Goal: Task Accomplishment & Management: Complete application form

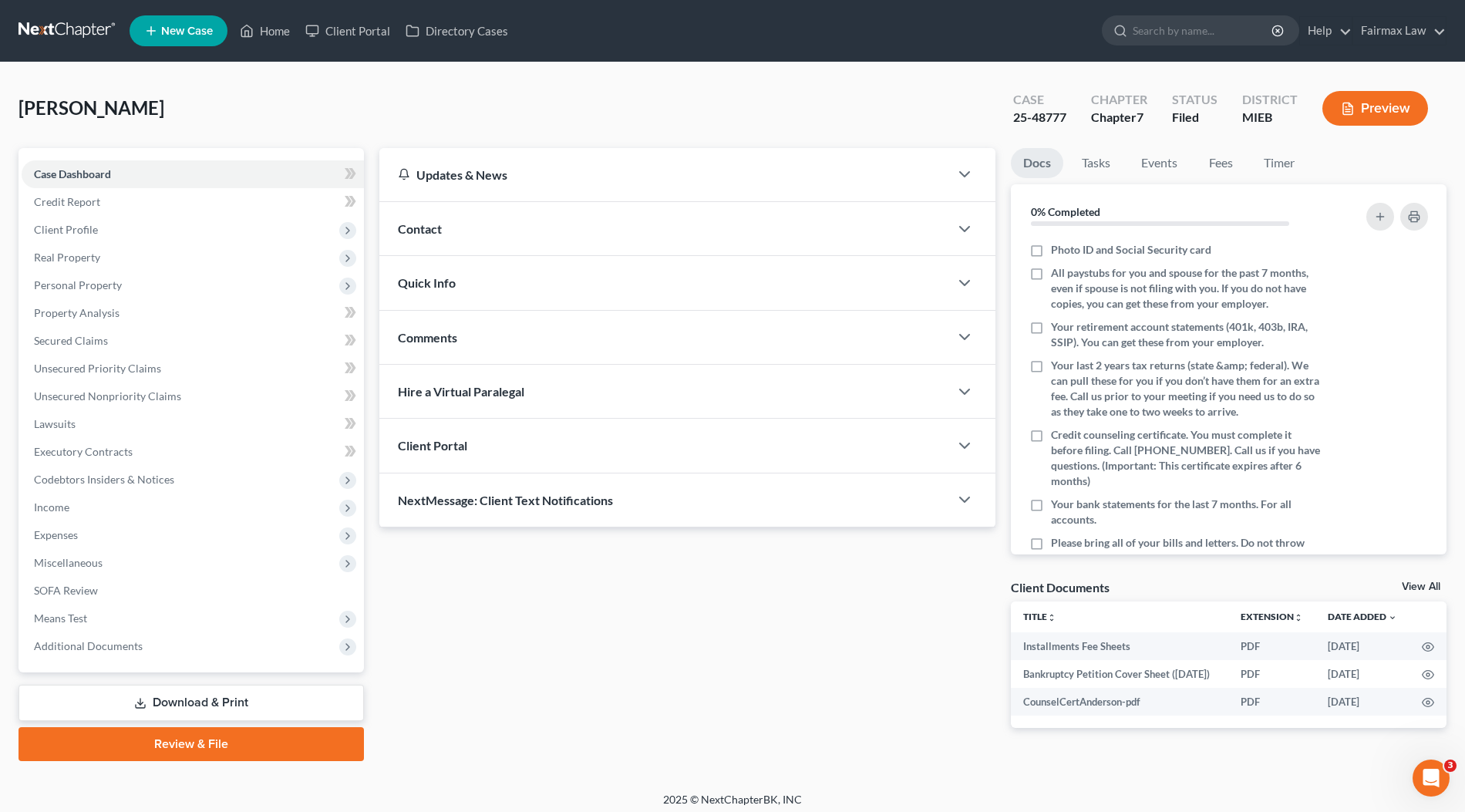
click at [881, 39] on ul "New Case Home Client Portal Directory Cases - No Result - See all results Or Pr…" at bounding box center [788, 30] width 1317 height 40
click at [161, 656] on span "Additional Documents" at bounding box center [192, 646] width 342 height 28
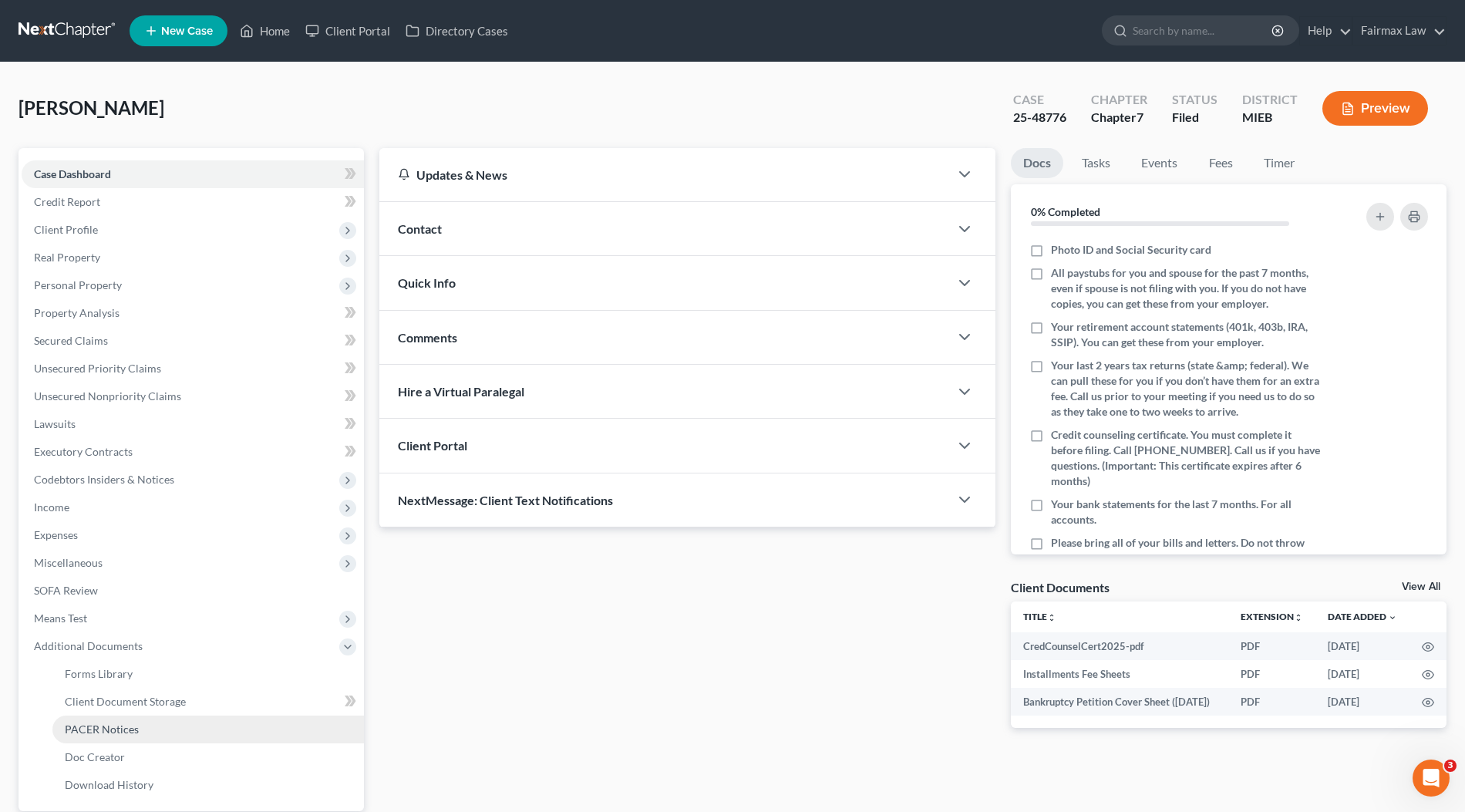
click at [125, 726] on span "PACER Notices" at bounding box center [101, 729] width 74 height 13
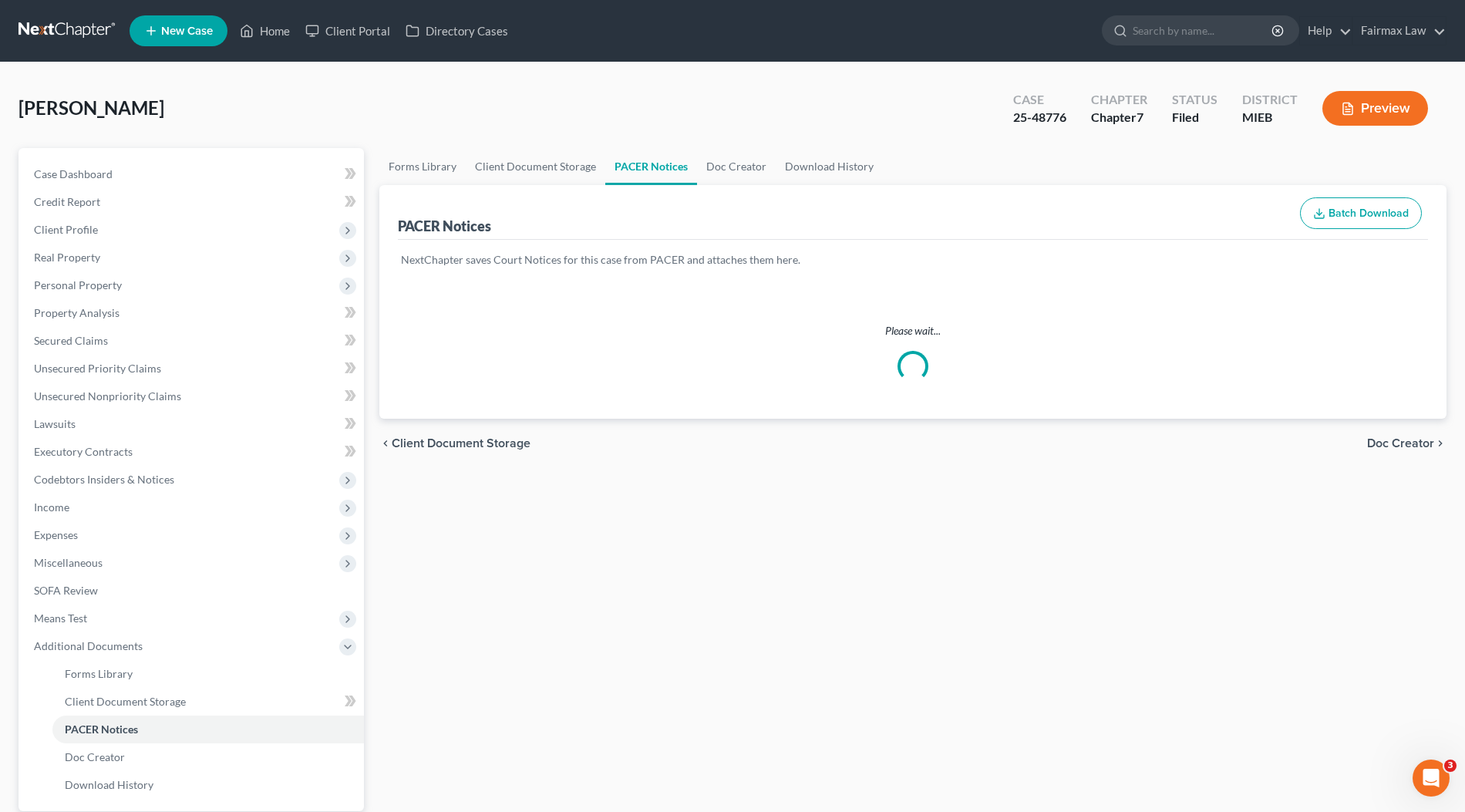
click at [655, 79] on div "Schroeder, Adam Upgraded Case 25-48776 Chapter Chapter 7 Status Filed District …" at bounding box center [732, 496] width 1465 height 868
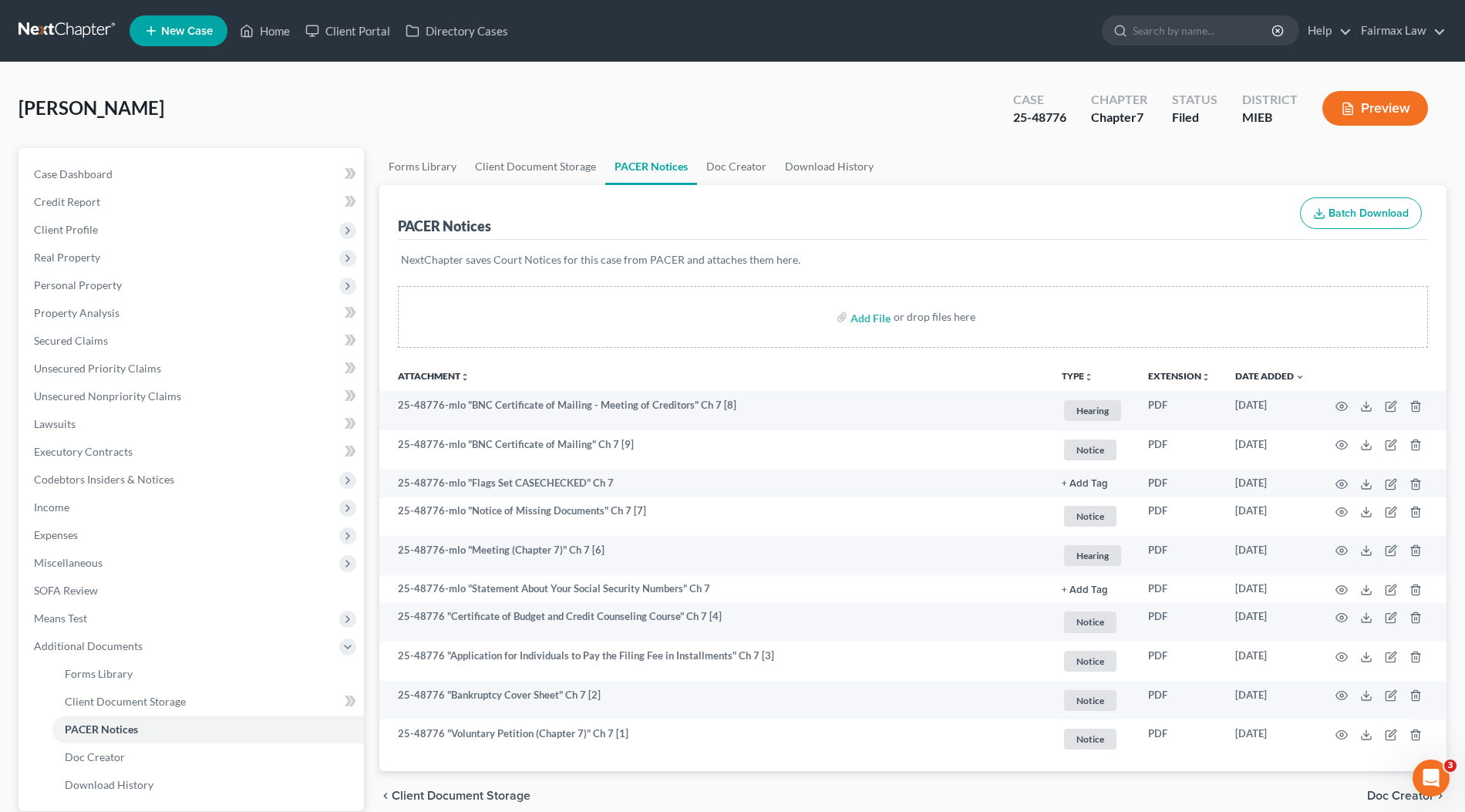
click at [655, 79] on div "Schroeder, Adam Upgraded Case 25-48776 Chapter Chapter 7 Status Filed District …" at bounding box center [732, 496] width 1465 height 868
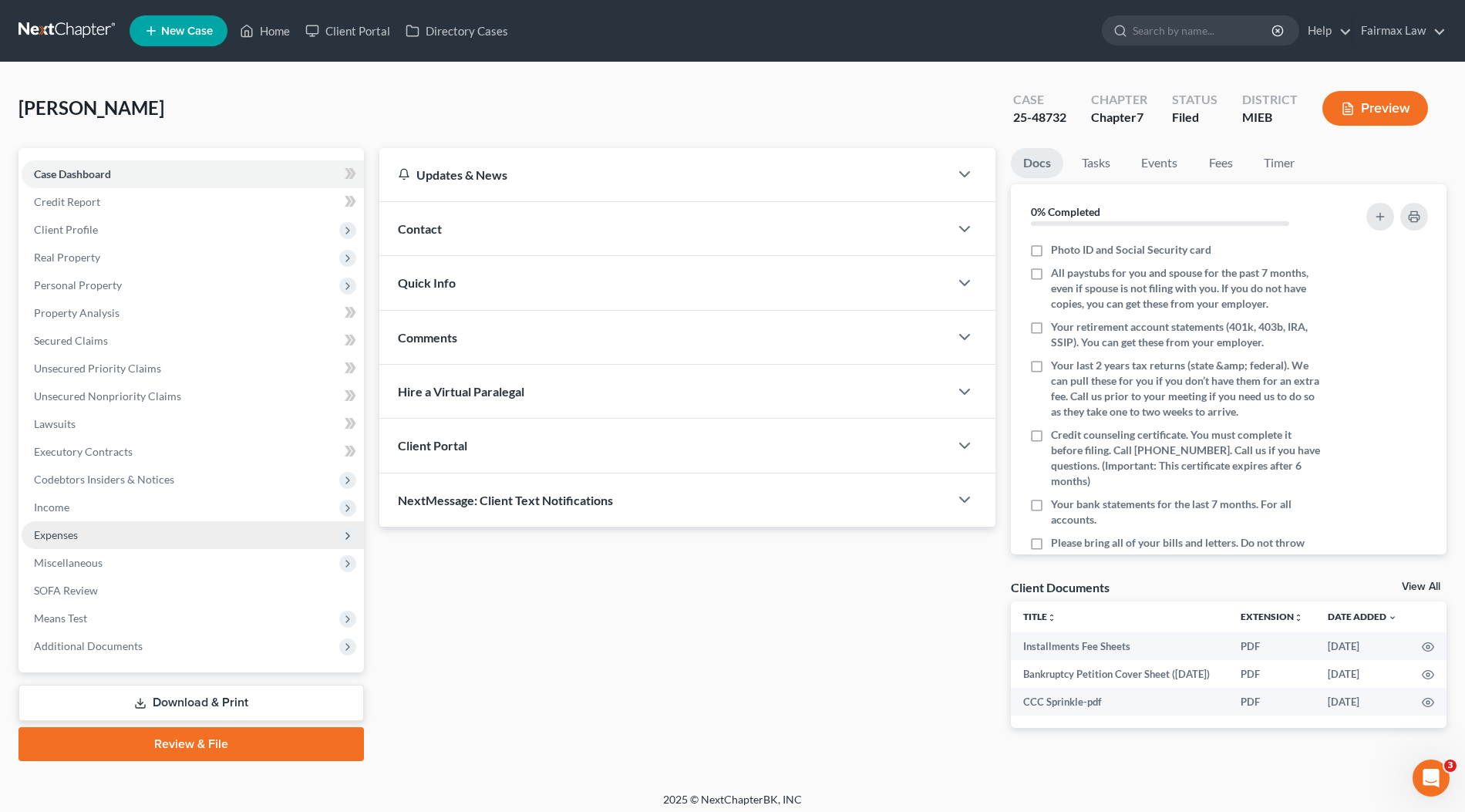
click at [90, 537] on span "Expenses" at bounding box center [192, 535] width 342 height 28
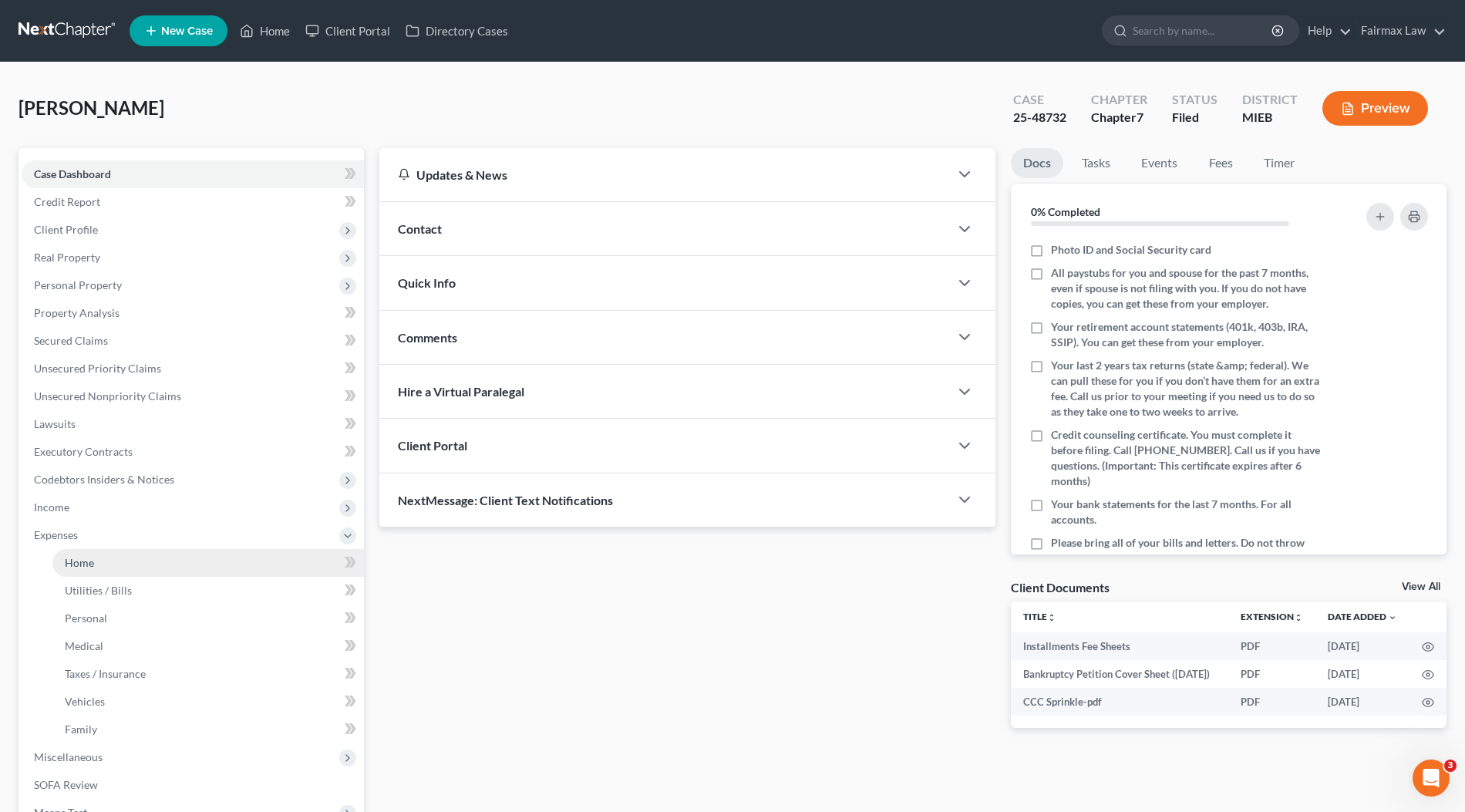
click at [113, 570] on link "Home" at bounding box center [208, 563] width 312 height 28
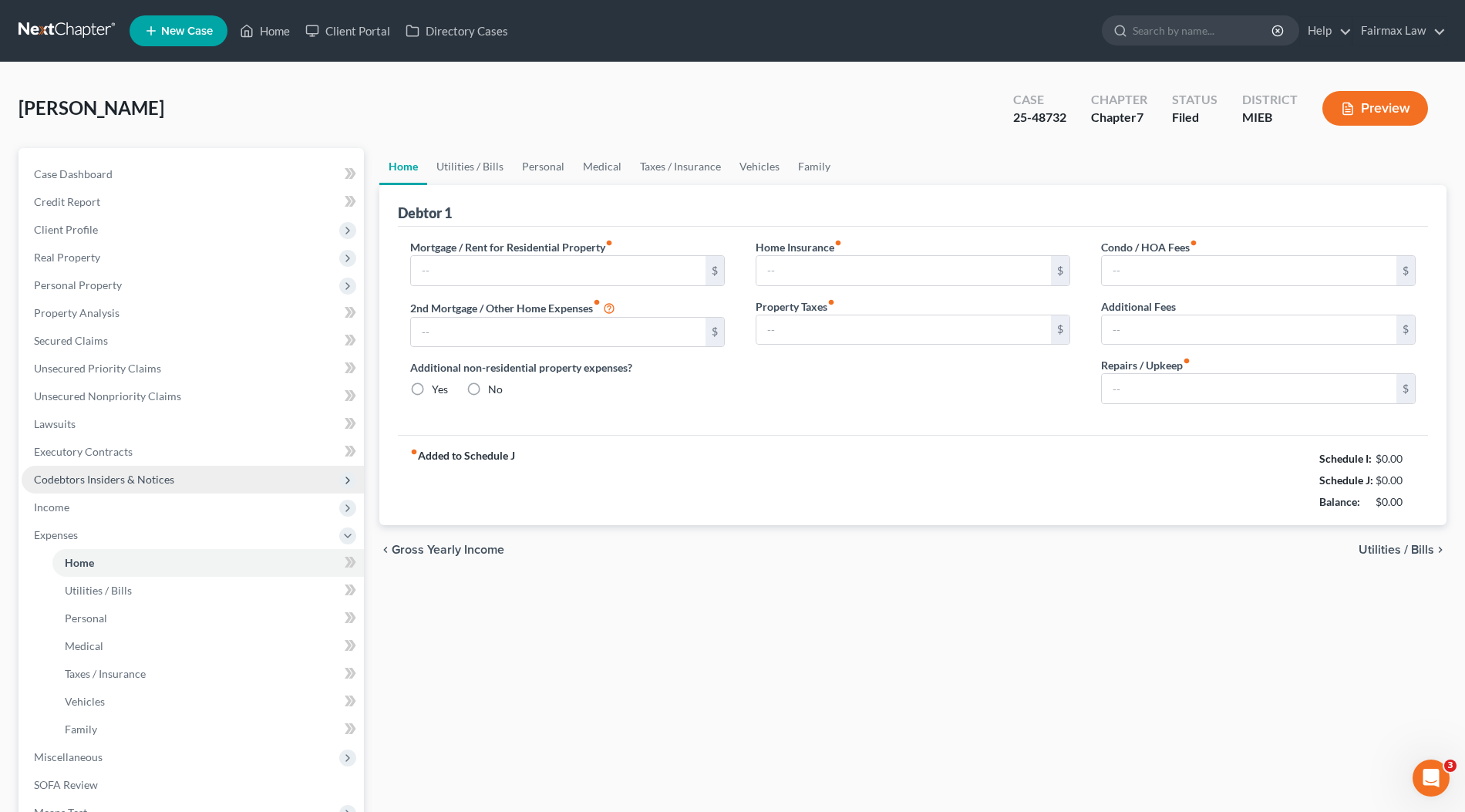
type input "600.00"
type input "0.00"
radio input "true"
type input "0.00"
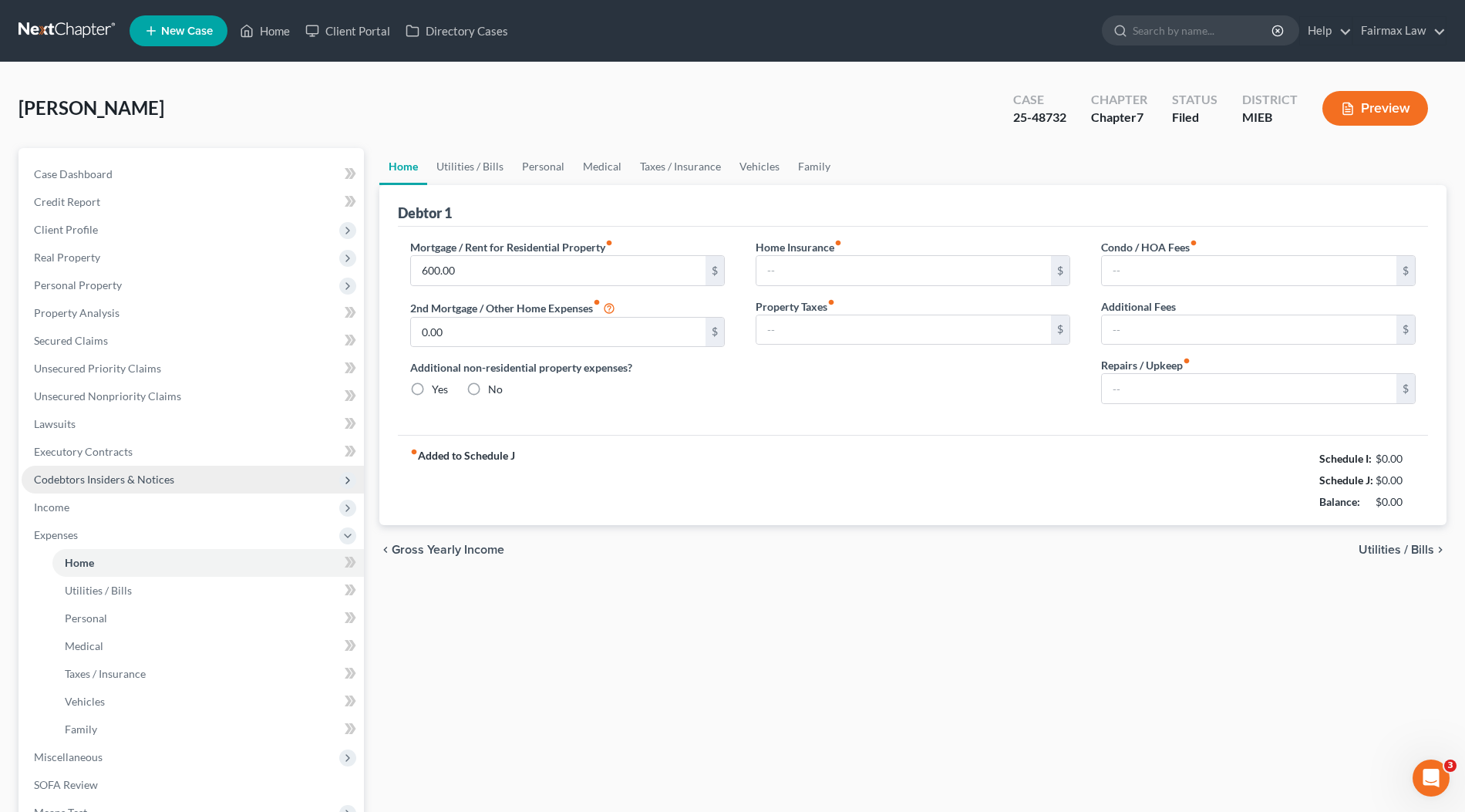
type input "0.00"
type input "50.00"
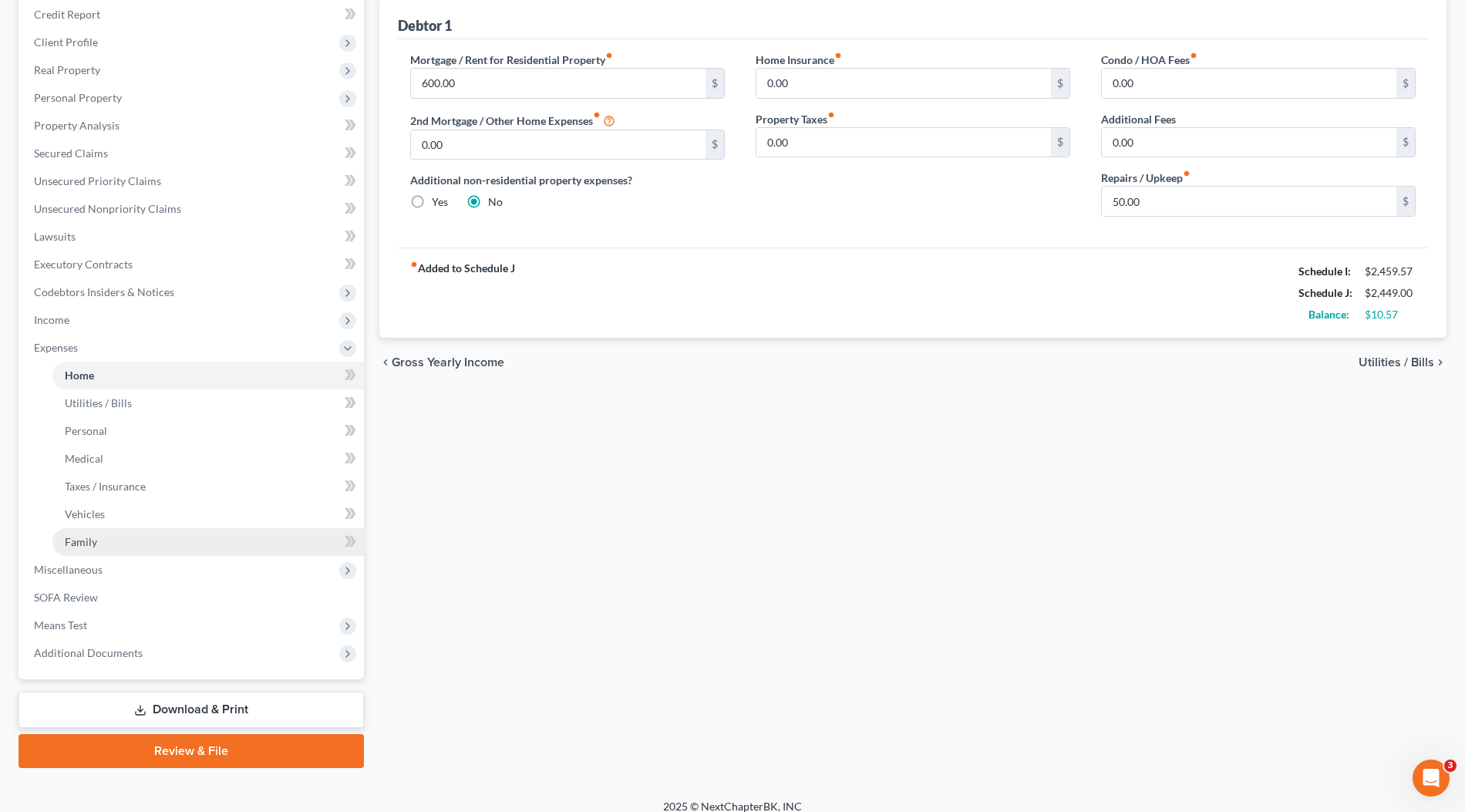
scroll to position [199, 0]
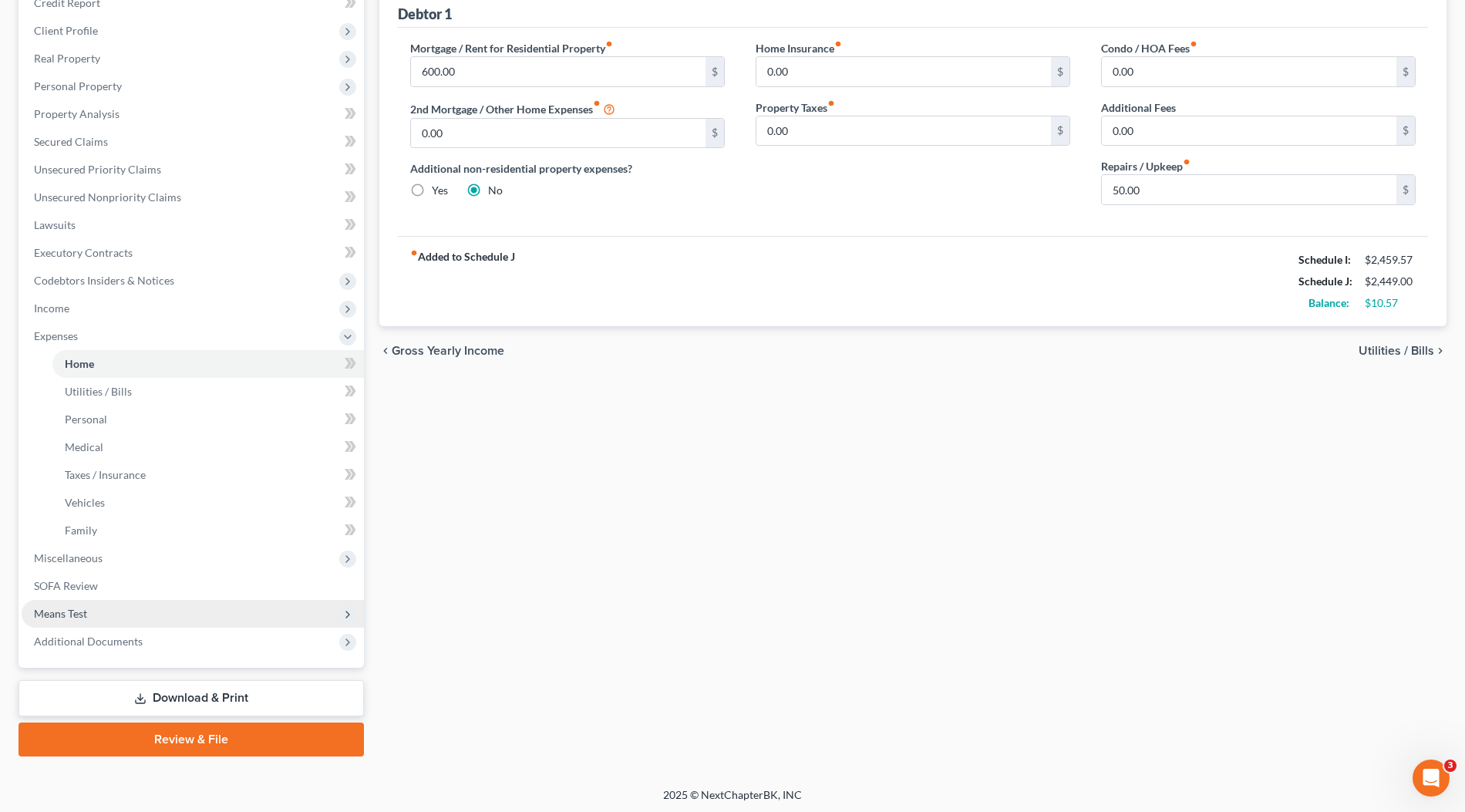
click at [69, 607] on span "Means Test" at bounding box center [61, 613] width 53 height 13
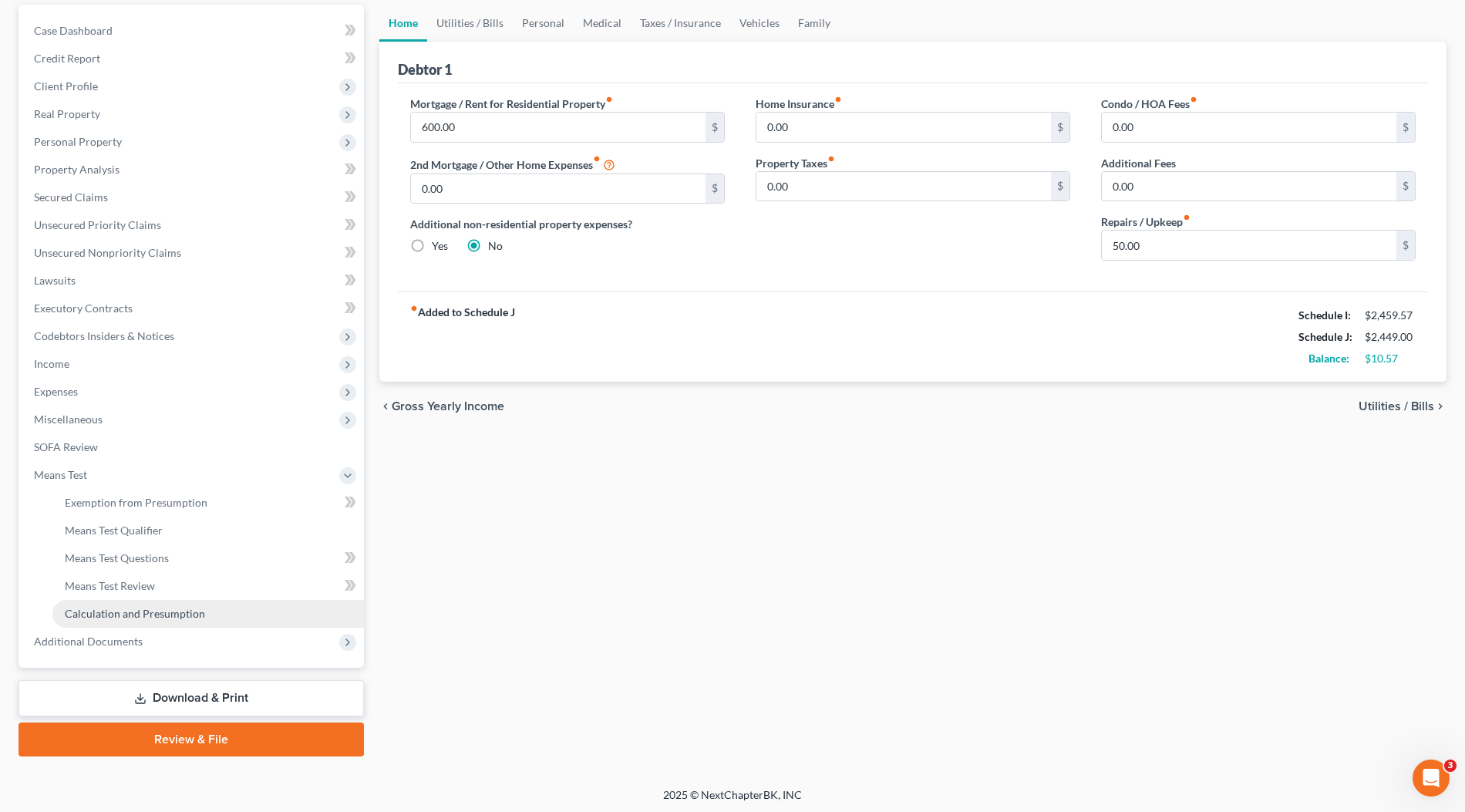
click at [92, 620] on link "Calculation and Presumption" at bounding box center [208, 614] width 312 height 28
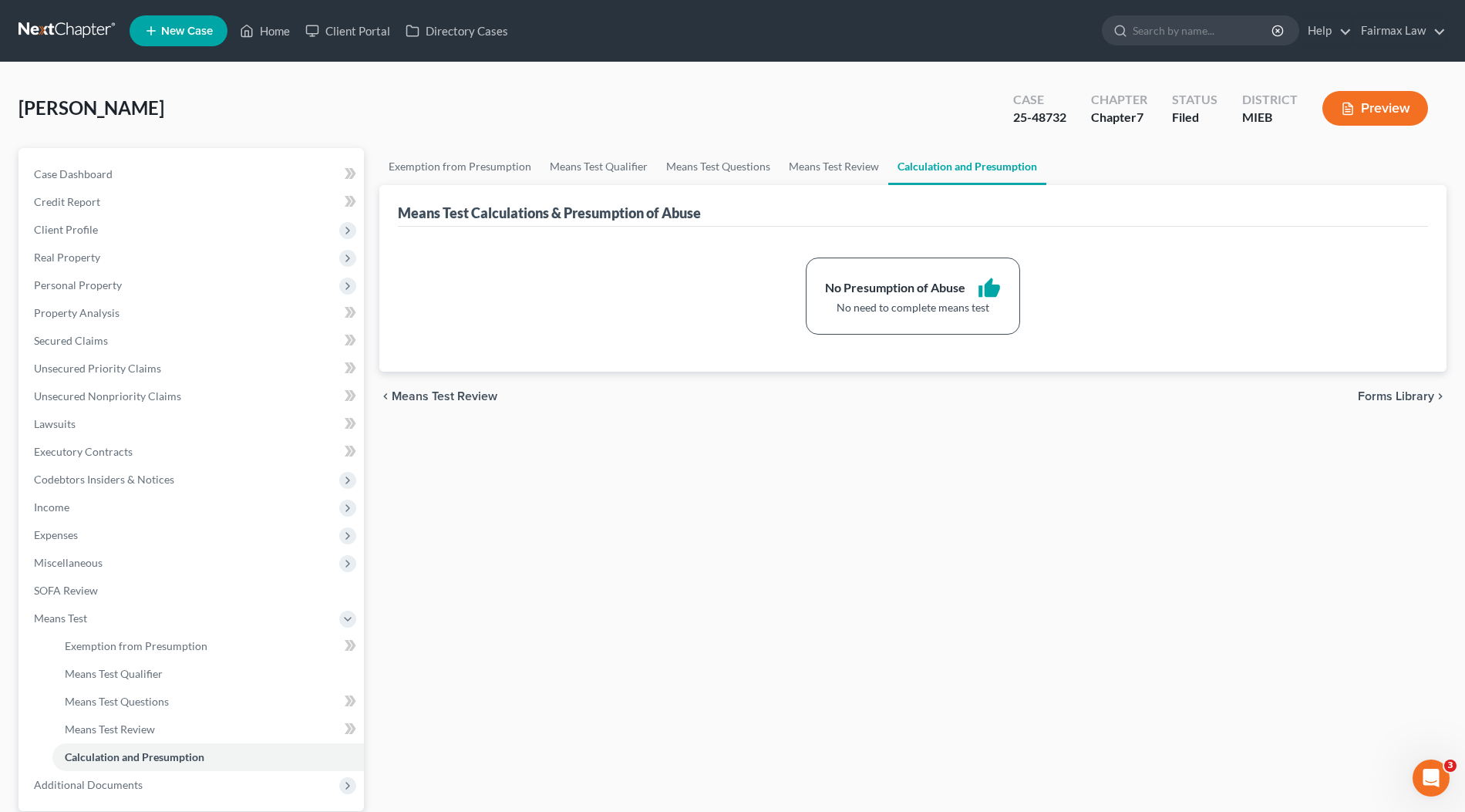
click at [901, 36] on ul "New Case Home Client Portal Directory Cases - No Result - See all results Or Pr…" at bounding box center [788, 30] width 1317 height 40
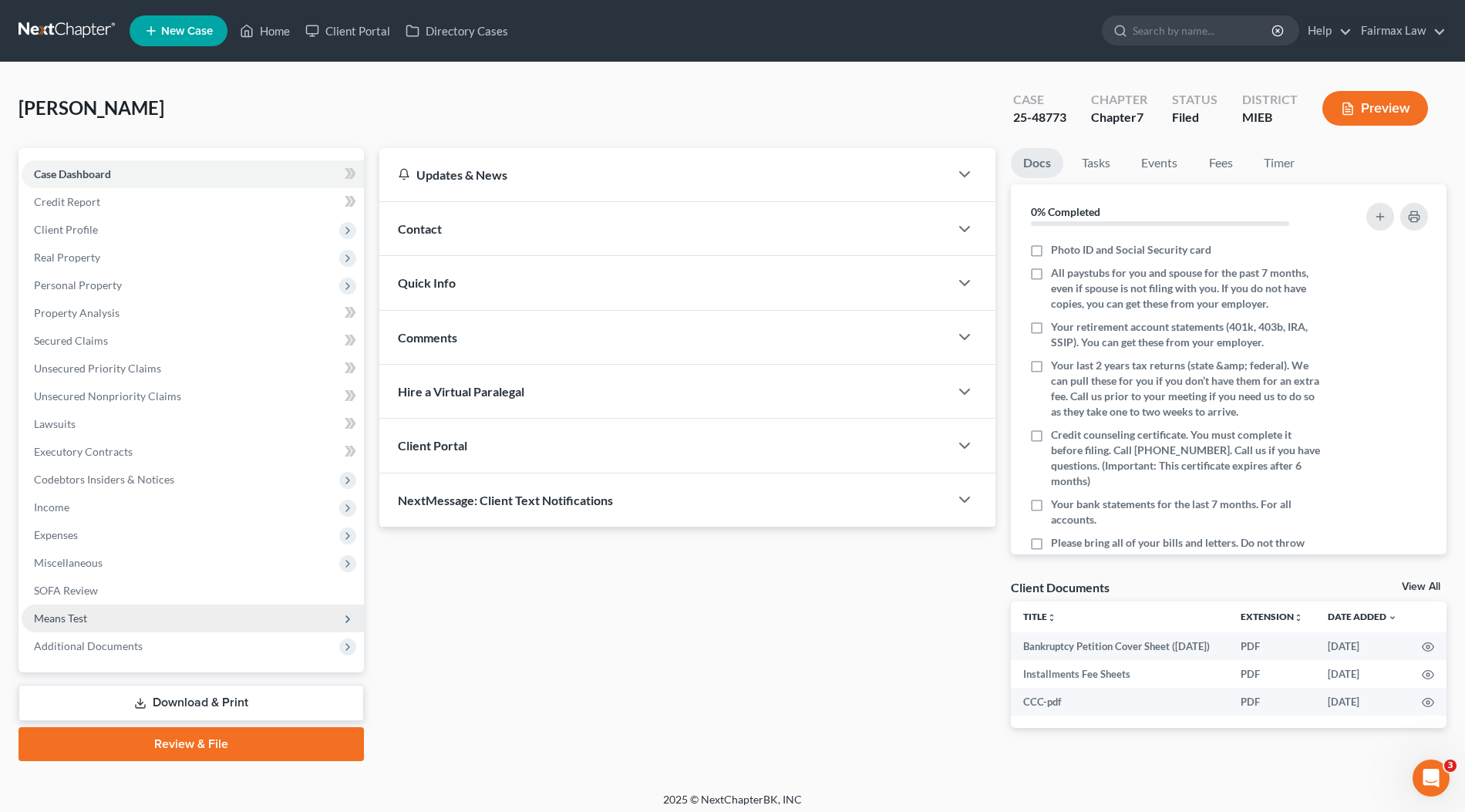
click at [75, 612] on span "Means Test" at bounding box center [61, 618] width 53 height 13
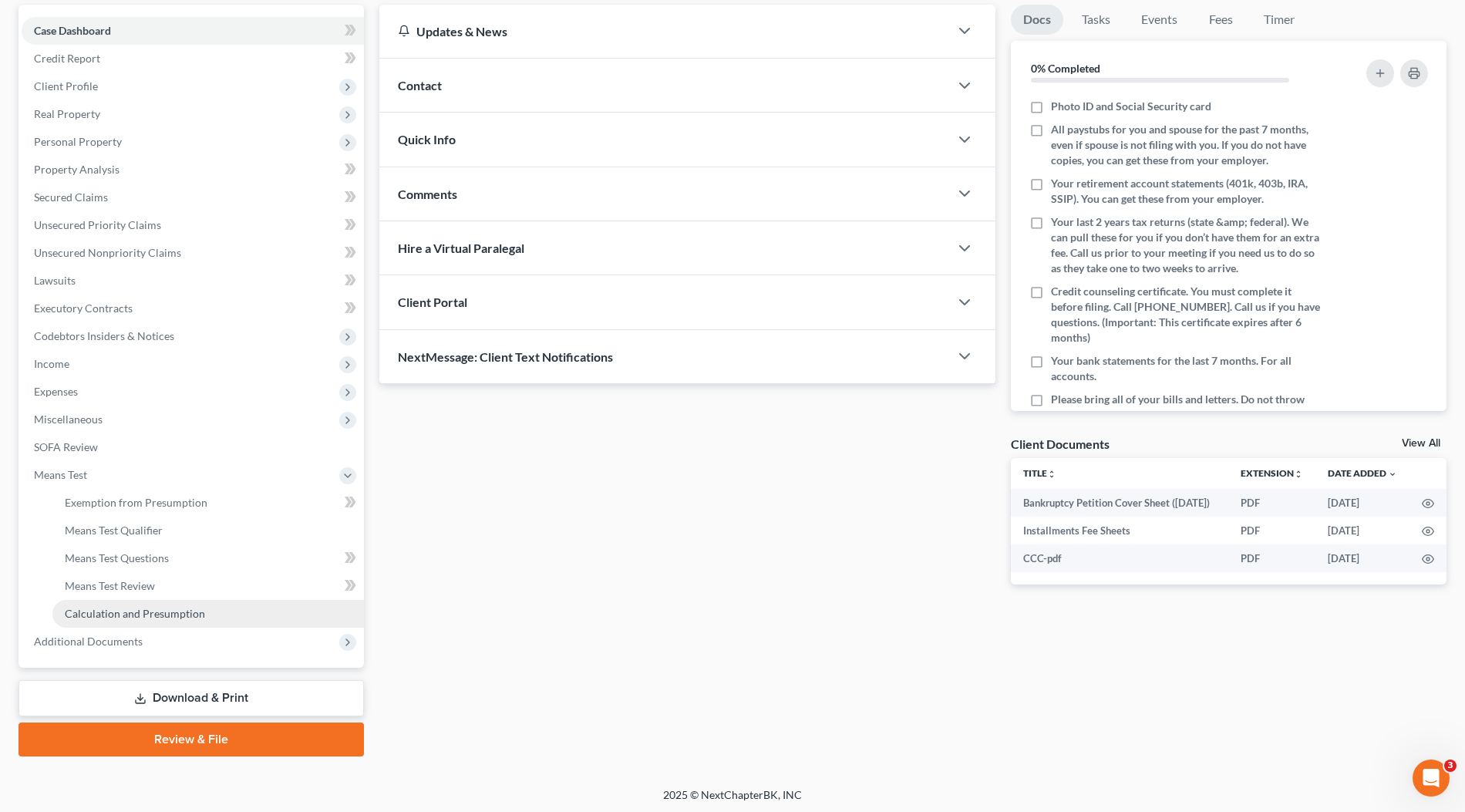
click at [129, 623] on link "Calculation and Presumption" at bounding box center [208, 614] width 312 height 28
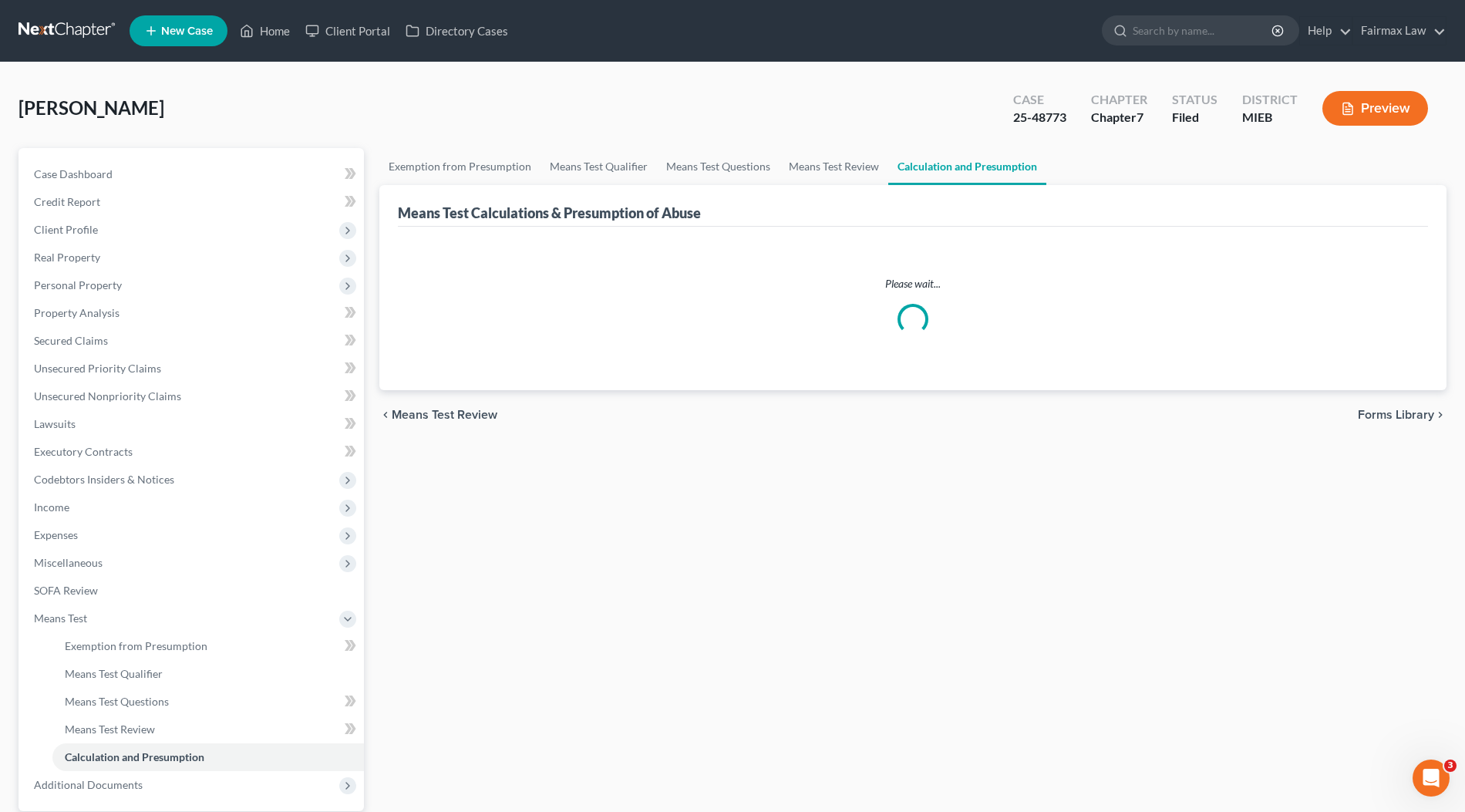
click at [817, 111] on div "Hodges, Chunnika Upgraded Case 25-48773 Chapter Chapter 7 Status Filed District…" at bounding box center [732, 115] width 1428 height 67
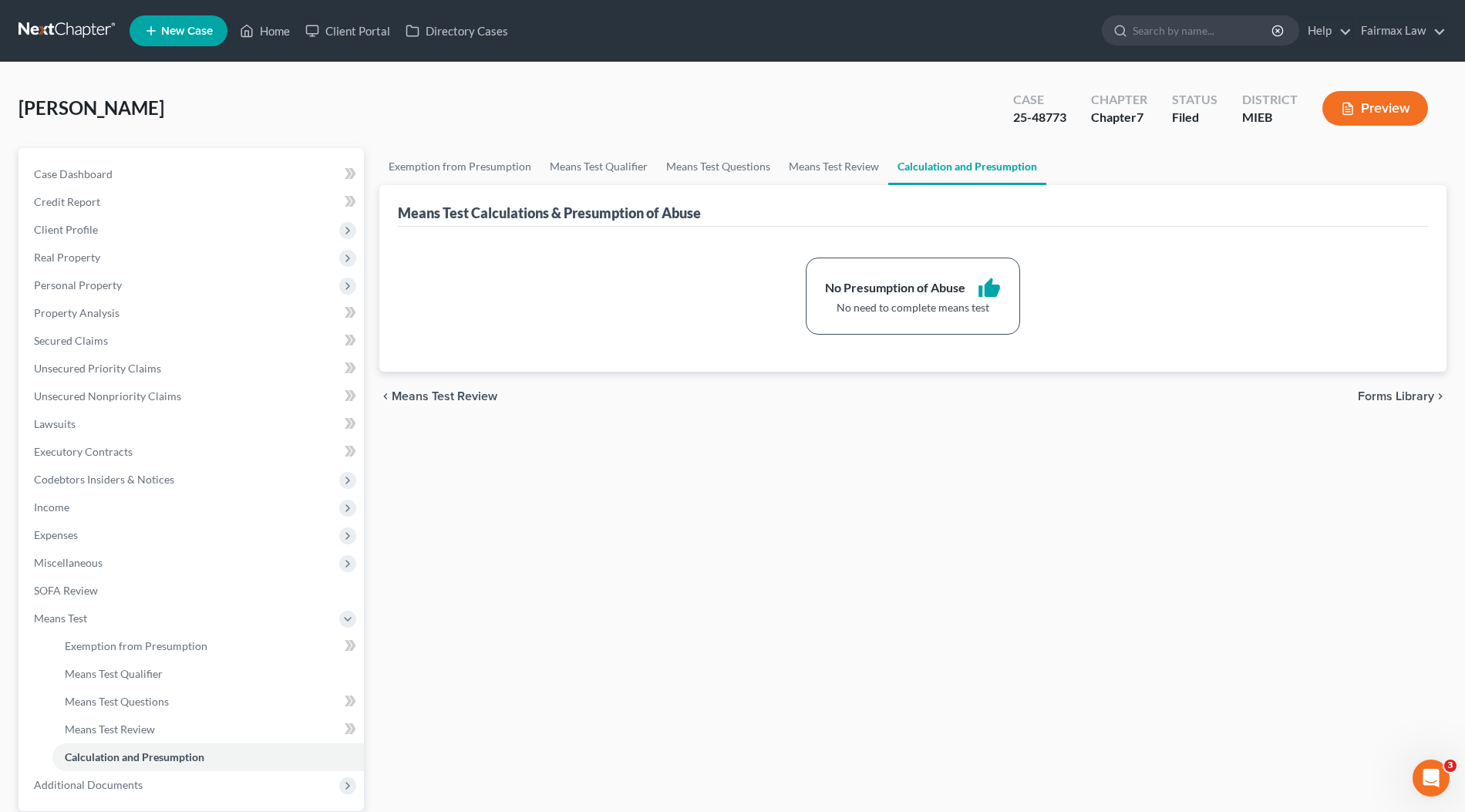
click at [817, 111] on div "Hodges, Chunnika Upgraded Case 25-48773 Chapter Chapter 7 Status Filed District…" at bounding box center [732, 115] width 1428 height 67
click at [815, 111] on div "Hodges, Chunnika Upgraded Case 25-48773 Chapter Chapter 7 Status Filed District…" at bounding box center [732, 115] width 1428 height 67
click at [832, 111] on div "Hodges, Chunnika Upgraded Case 25-48773 Chapter Chapter 7 Status Filed District…" at bounding box center [732, 115] width 1428 height 67
drag, startPoint x: 78, startPoint y: 523, endPoint x: 79, endPoint y: 535, distance: 12.0
click at [78, 522] on span "Expenses" at bounding box center [192, 535] width 342 height 28
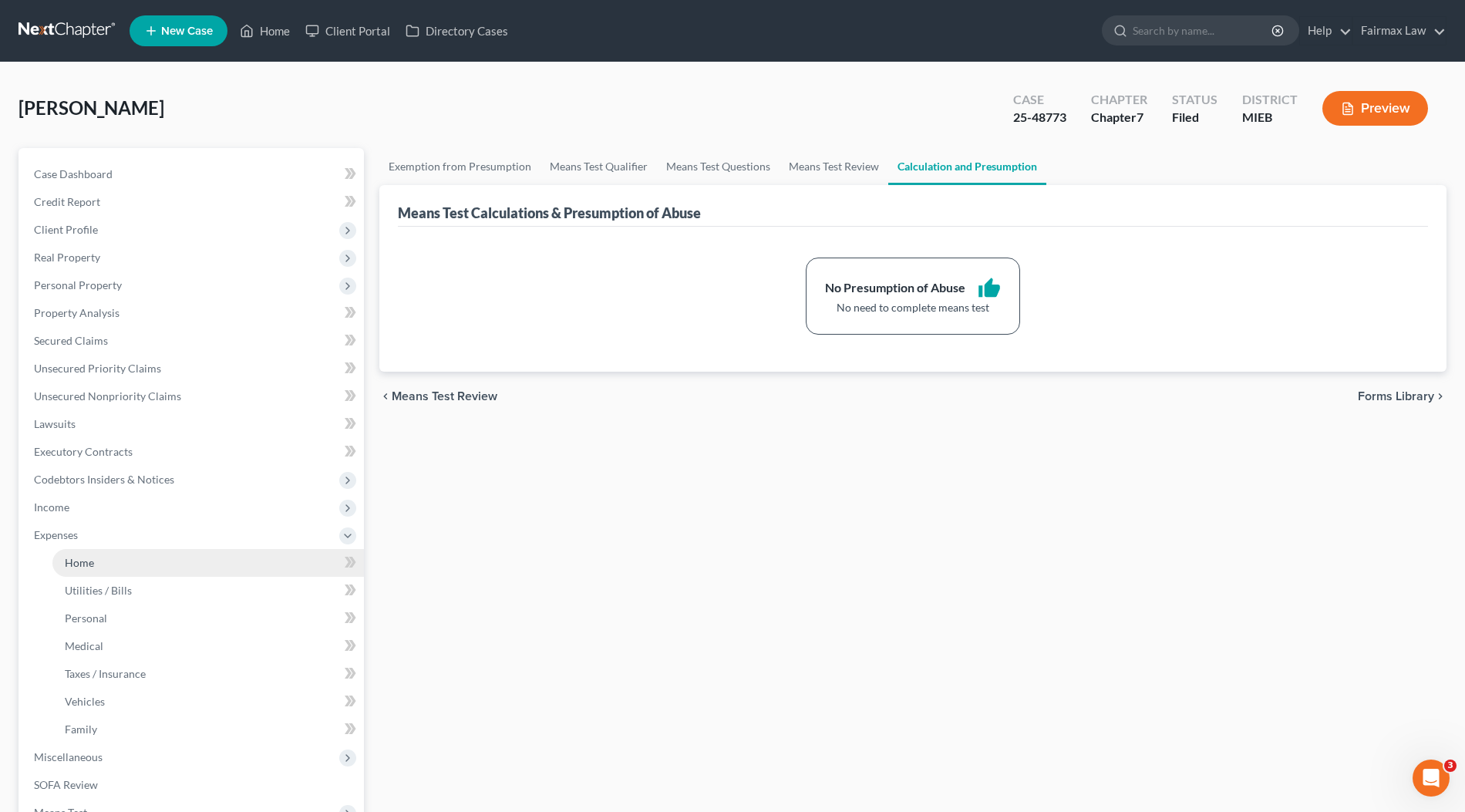
click at [89, 553] on link "Home" at bounding box center [208, 563] width 312 height 28
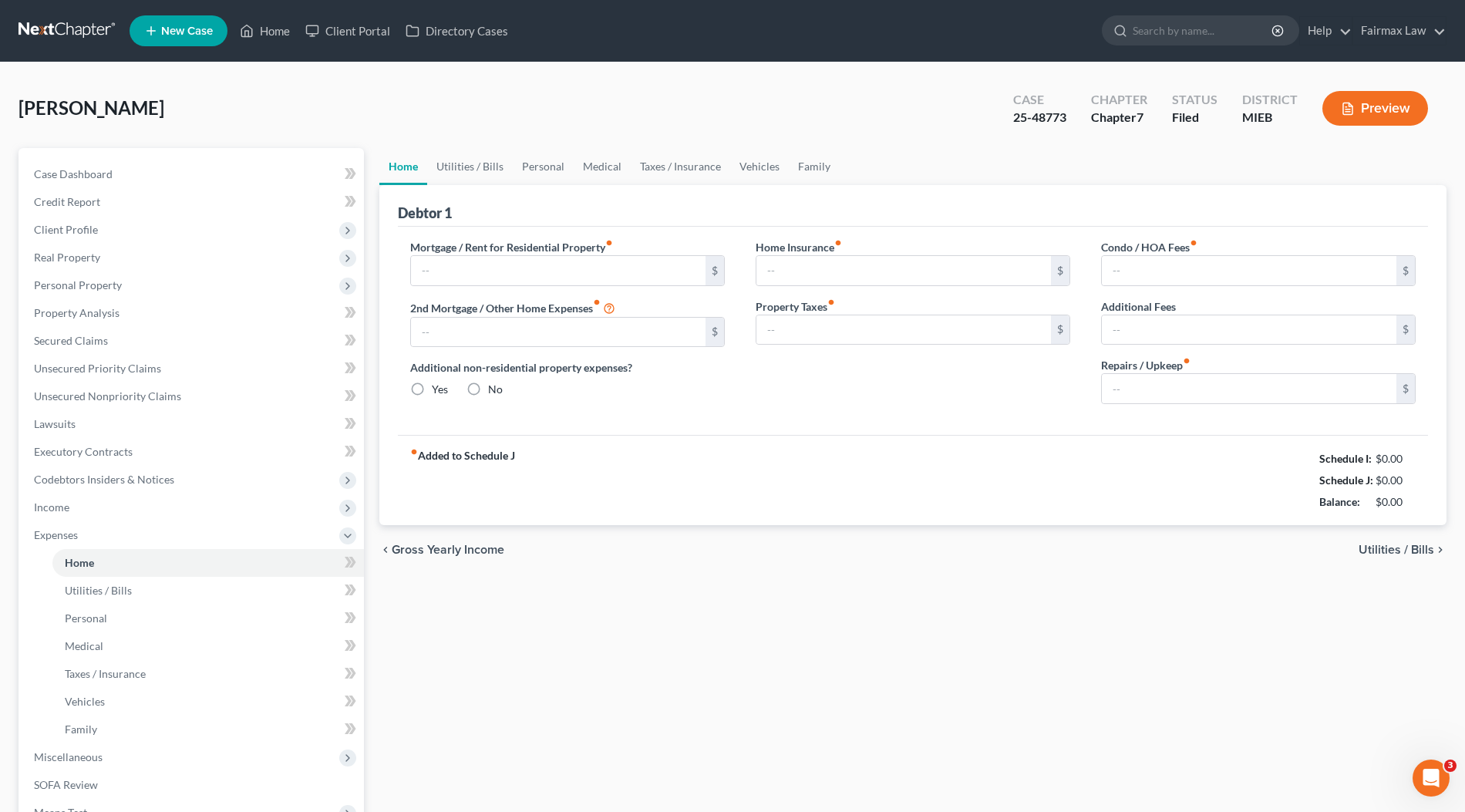
click at [714, 101] on div "Hodges, Chunnika Upgraded Case 25-48773 Chapter Chapter 7 Status Filed District…" at bounding box center [732, 115] width 1428 height 67
type input "1,125.00"
type input "0.00"
radio input "true"
type input "0.00"
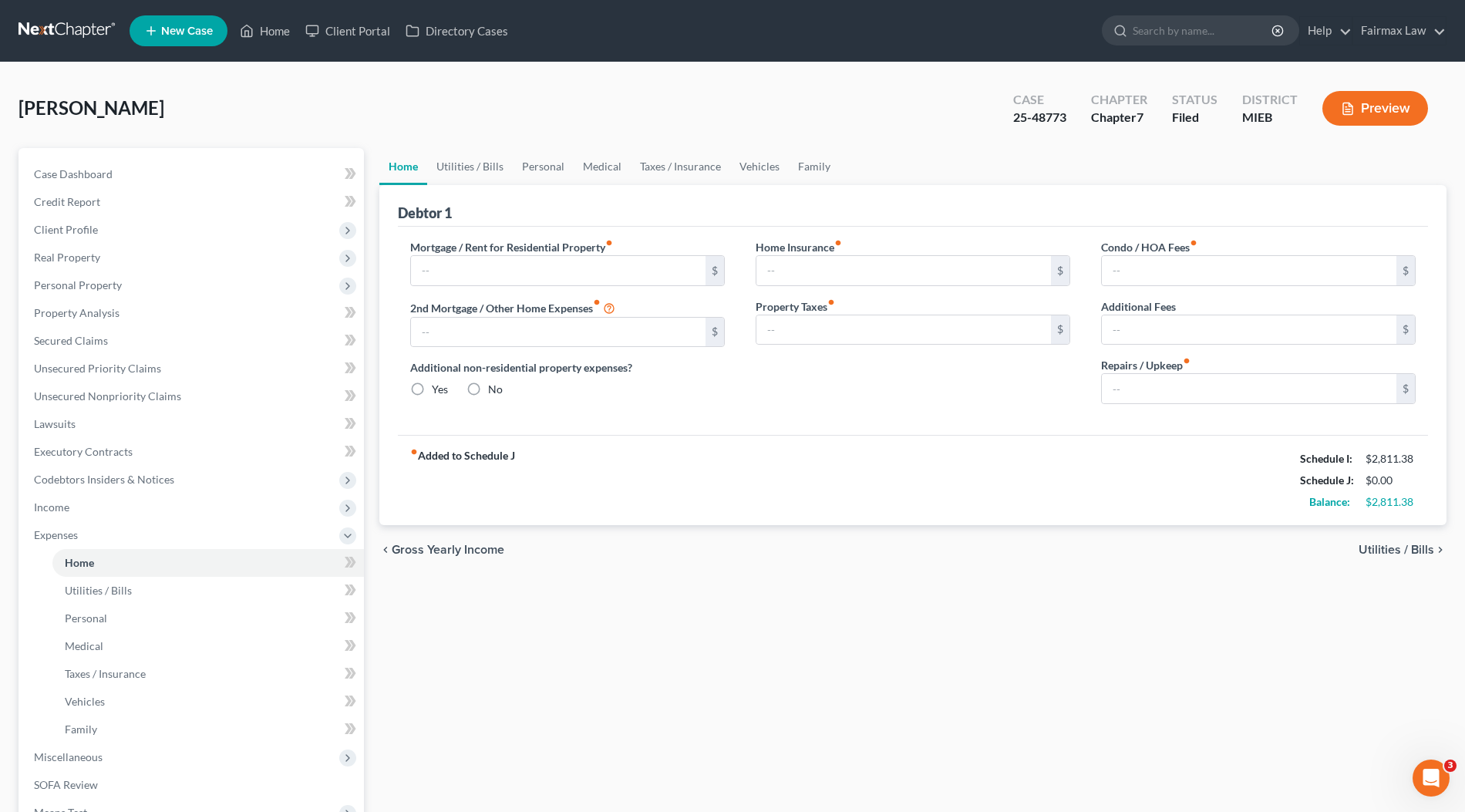
type input "0.00"
click at [1092, 88] on div "Chapter Chapter 7" at bounding box center [1119, 110] width 81 height 45
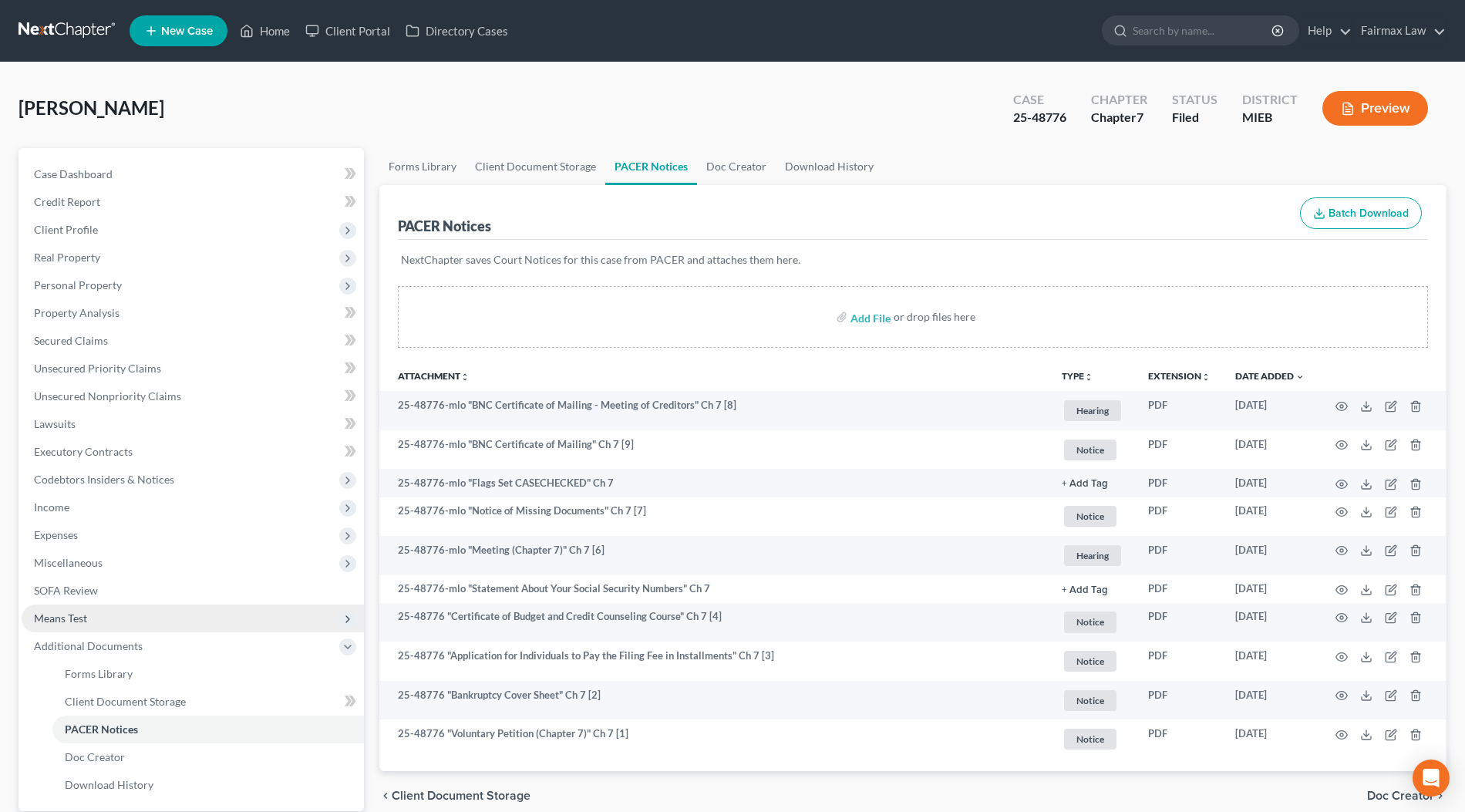
click at [70, 623] on span "Means Test" at bounding box center [192, 619] width 342 height 28
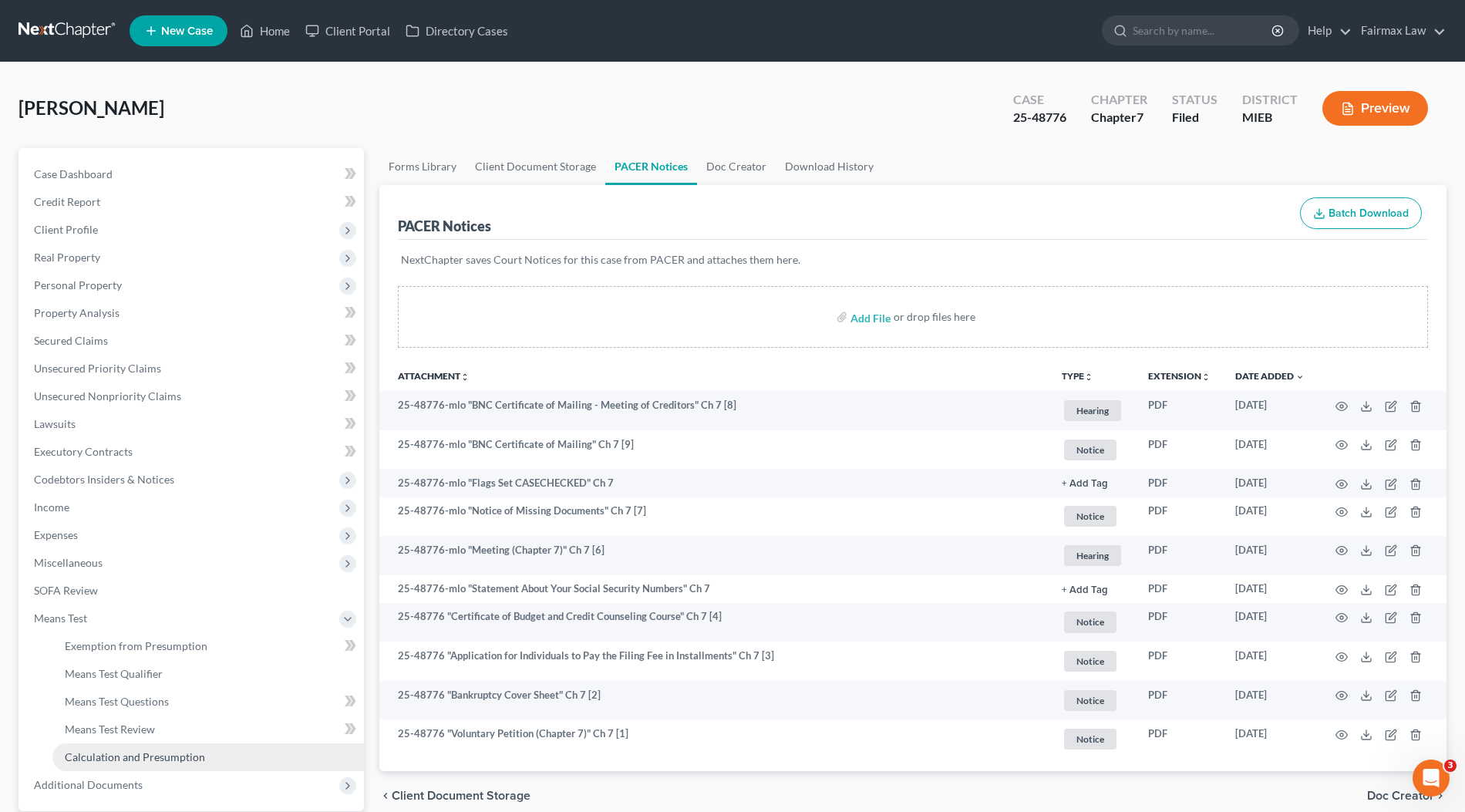
click at [115, 756] on span "Calculation and Presumption" at bounding box center [135, 757] width 140 height 13
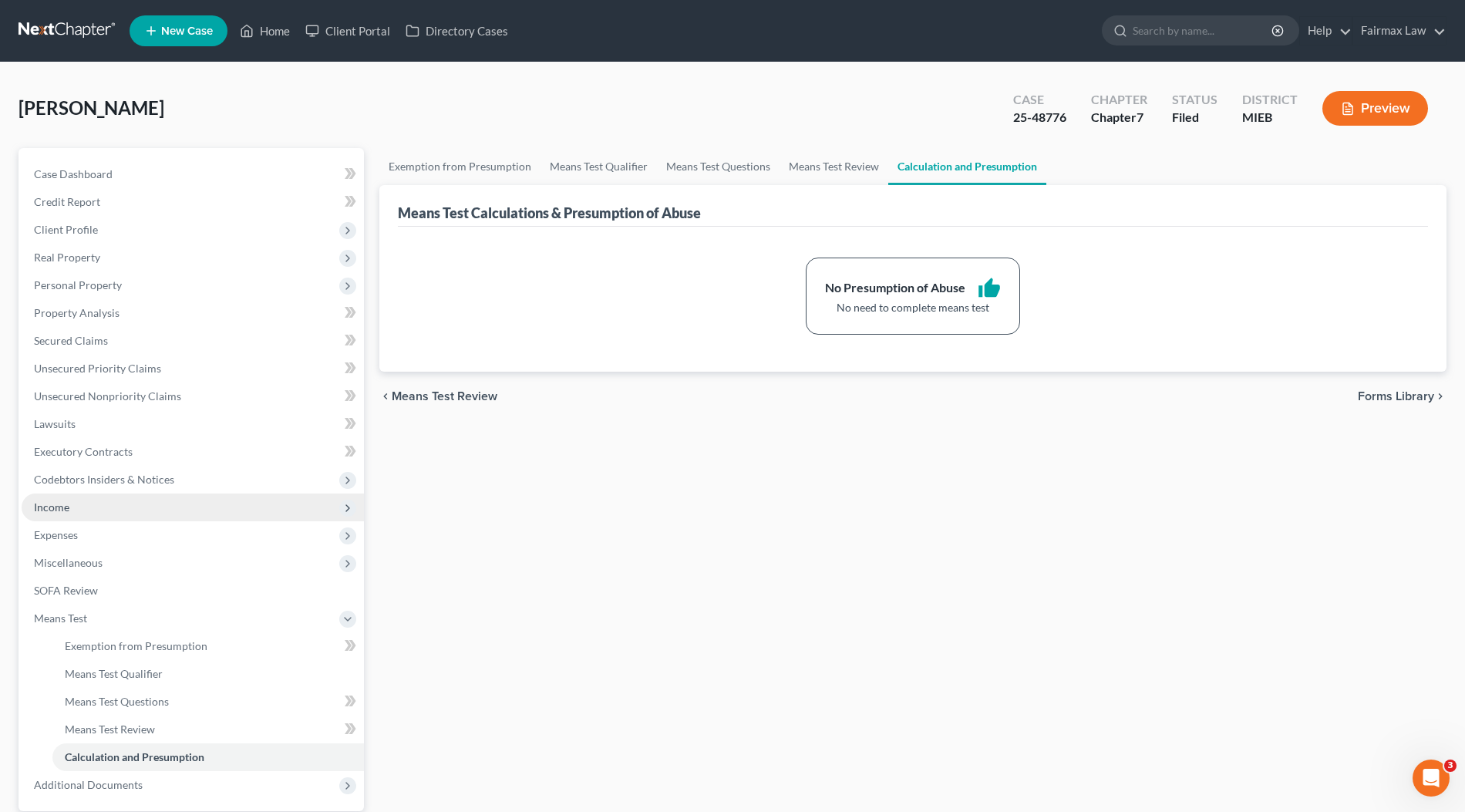
click at [86, 516] on span "Income" at bounding box center [192, 507] width 342 height 28
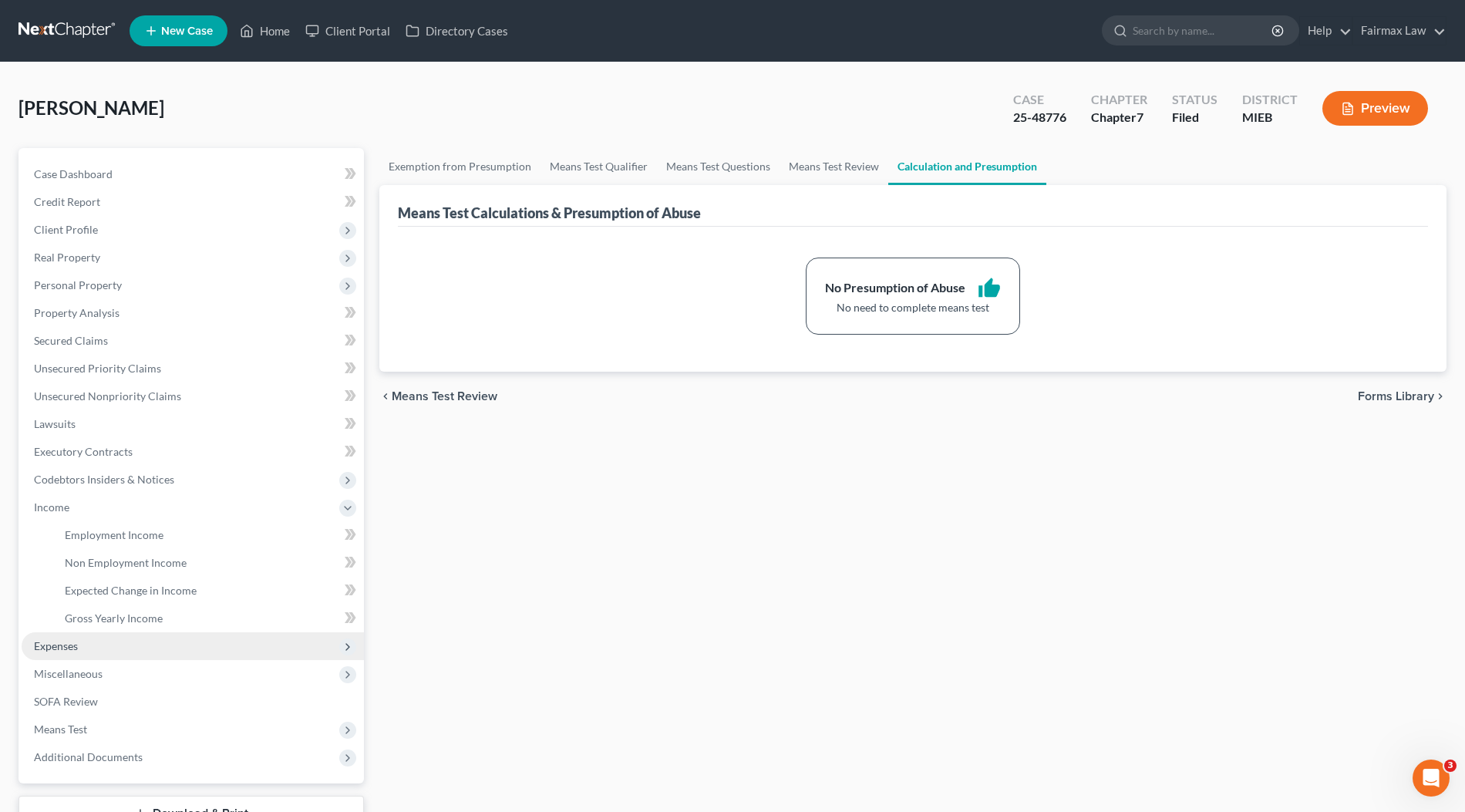
click at [91, 645] on span "Expenses" at bounding box center [192, 646] width 342 height 28
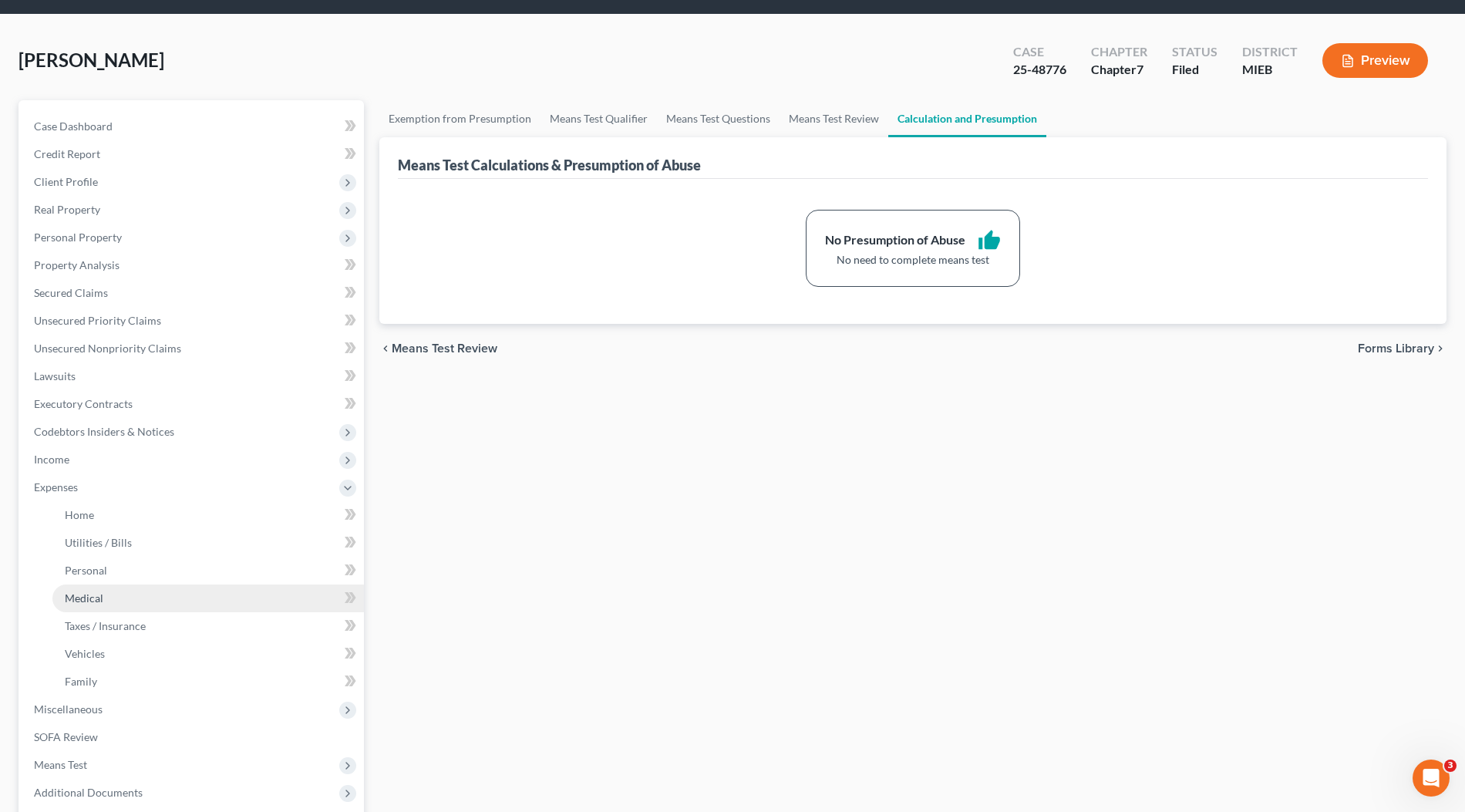
scroll to position [51, 0]
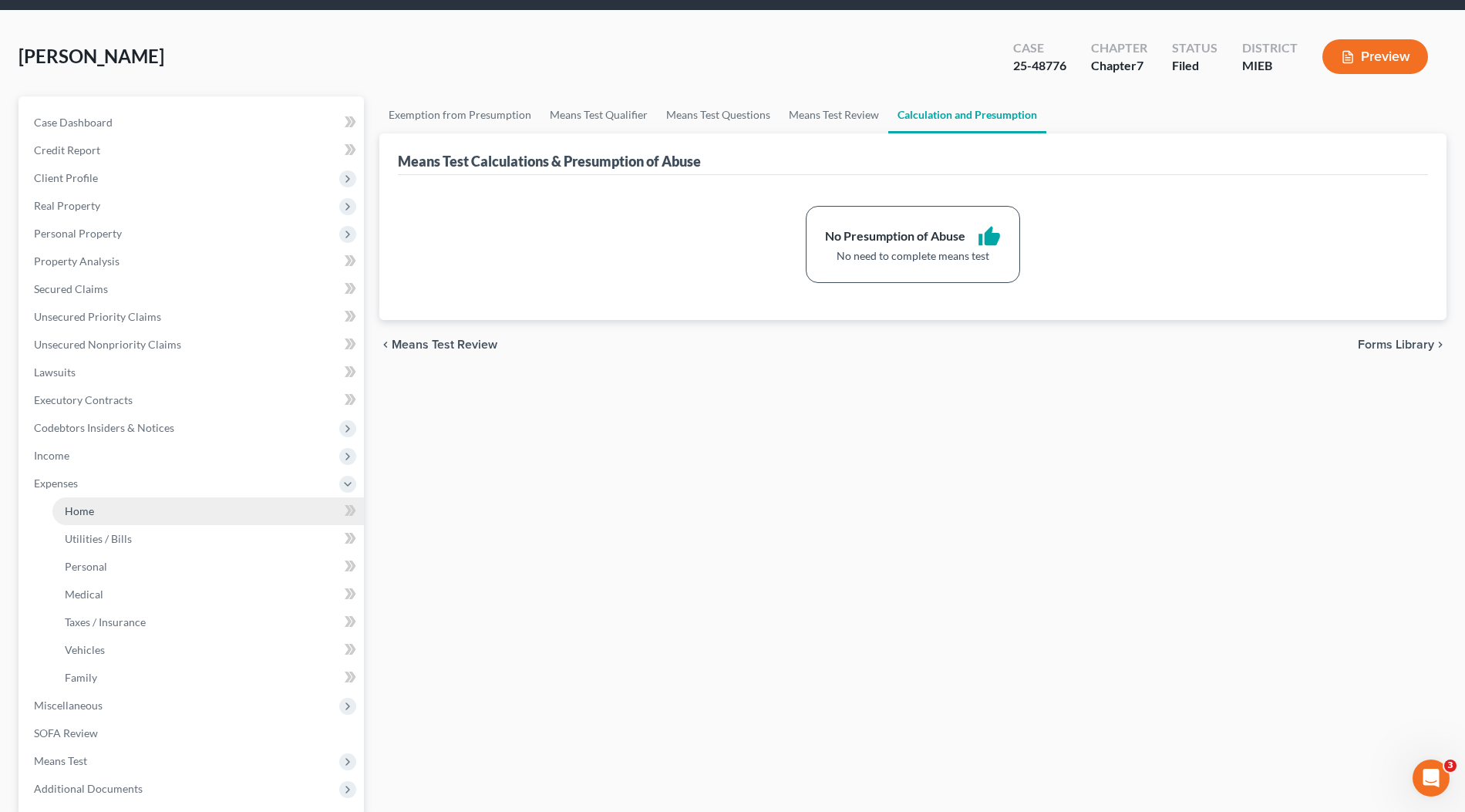
click at [150, 510] on link "Home" at bounding box center [208, 511] width 312 height 28
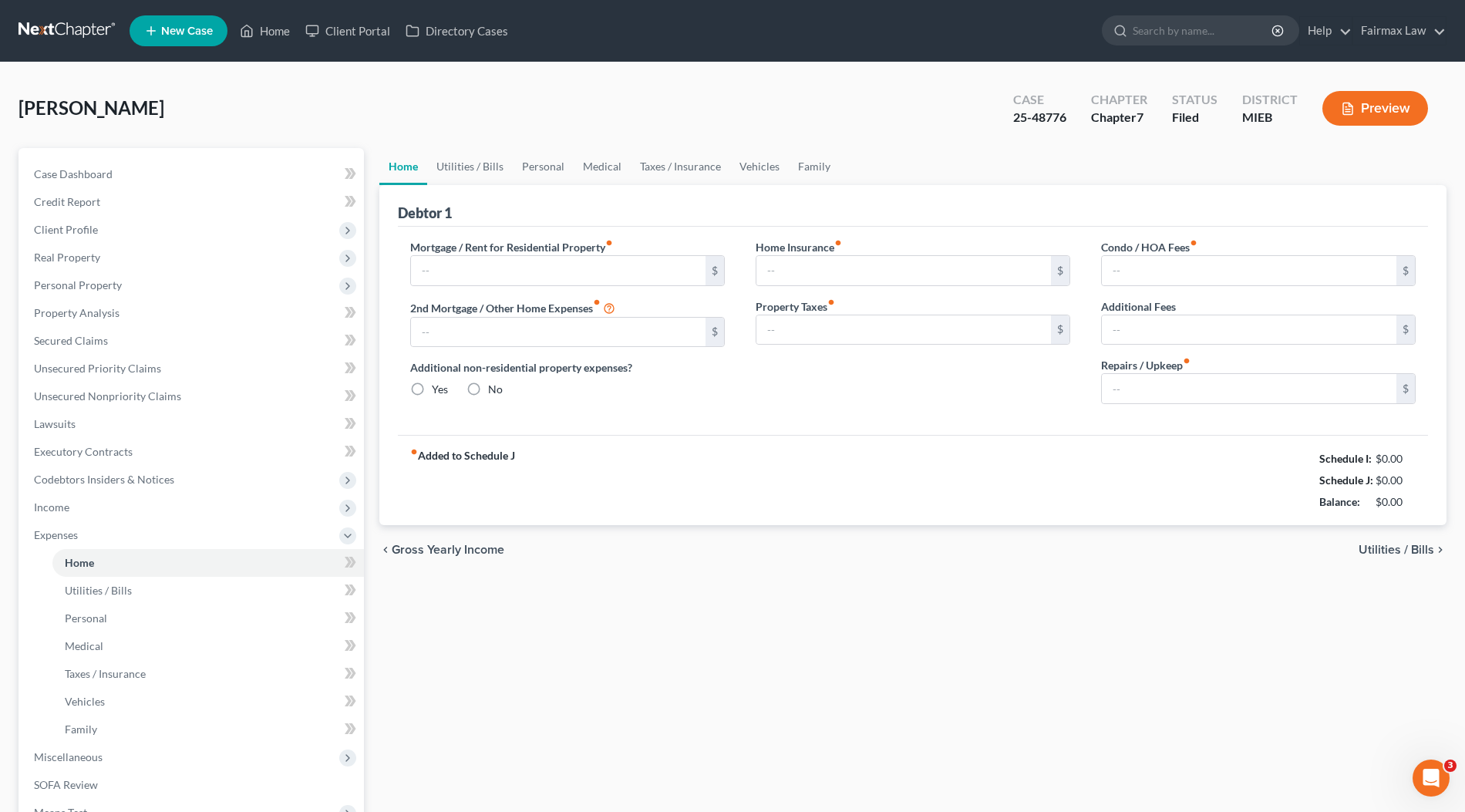
click at [698, 39] on ul "New Case Home Client Portal Directory Cases - No Result - See all results Or Pr…" at bounding box center [788, 30] width 1317 height 40
type input "1,400.00"
type input "0.00"
radio input "true"
type input "0.00"
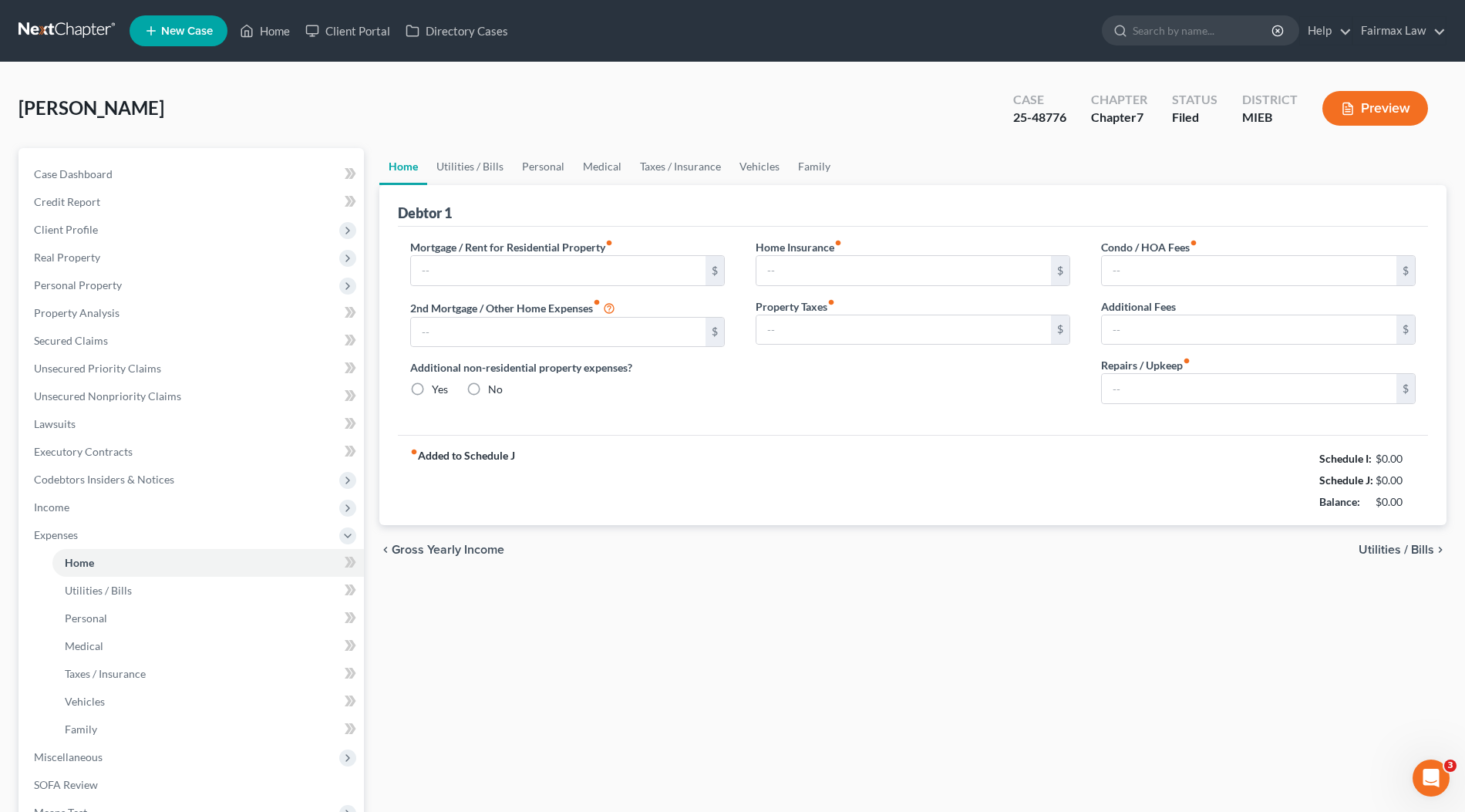
type input "0.00"
type input "50.00"
click at [697, 41] on ul "New Case Home Client Portal Directory Cases - No Result - See all results Or Pr…" at bounding box center [788, 30] width 1317 height 40
click at [751, 50] on ul "New Case Home Client Portal Directory Cases - No Result - See all results Or Pr…" at bounding box center [788, 30] width 1317 height 40
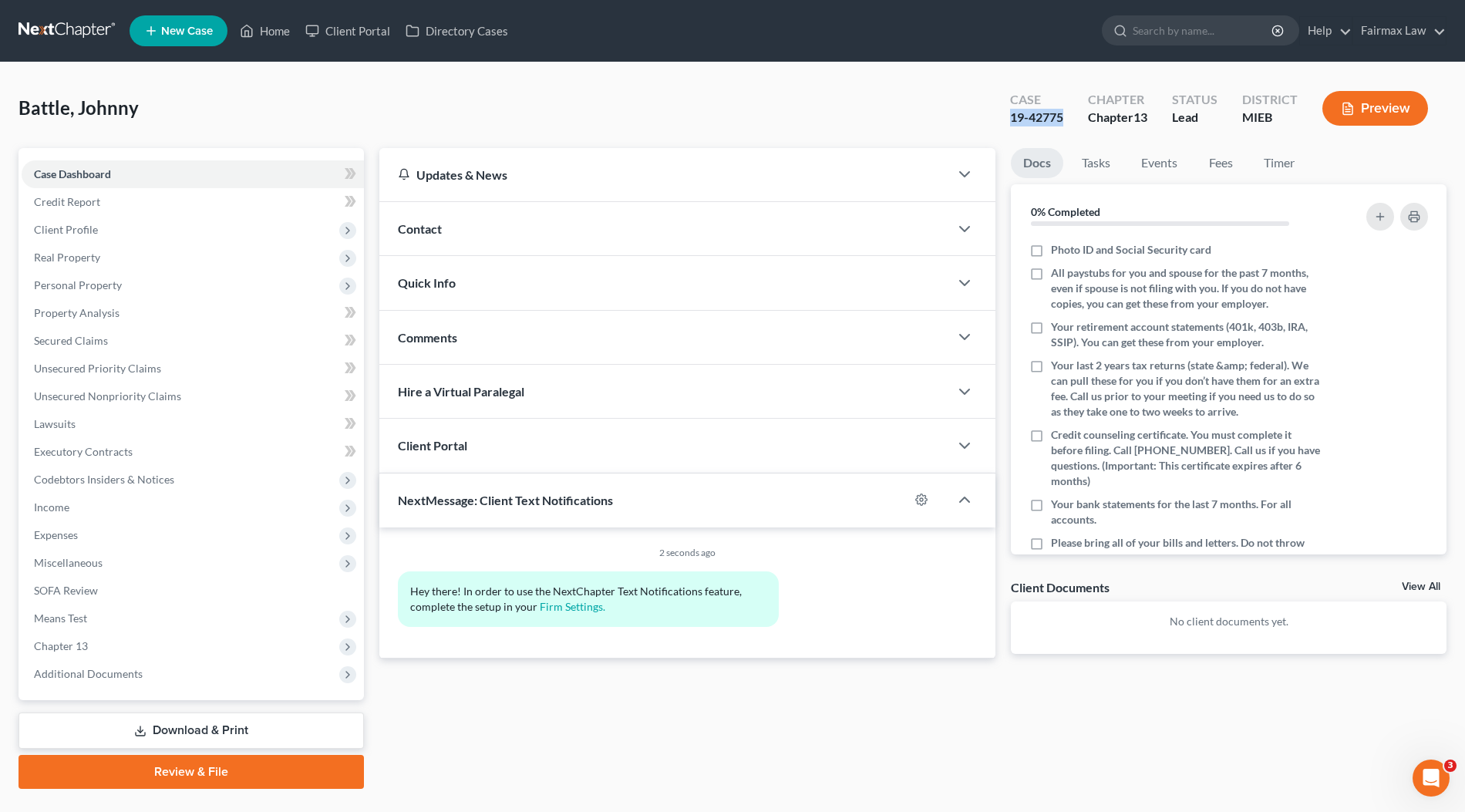
drag, startPoint x: 1004, startPoint y: 120, endPoint x: 1066, endPoint y: 123, distance: 62.1
click at [1066, 123] on div "Case 19-42775" at bounding box center [1036, 110] width 78 height 45
copy div "19-42775"
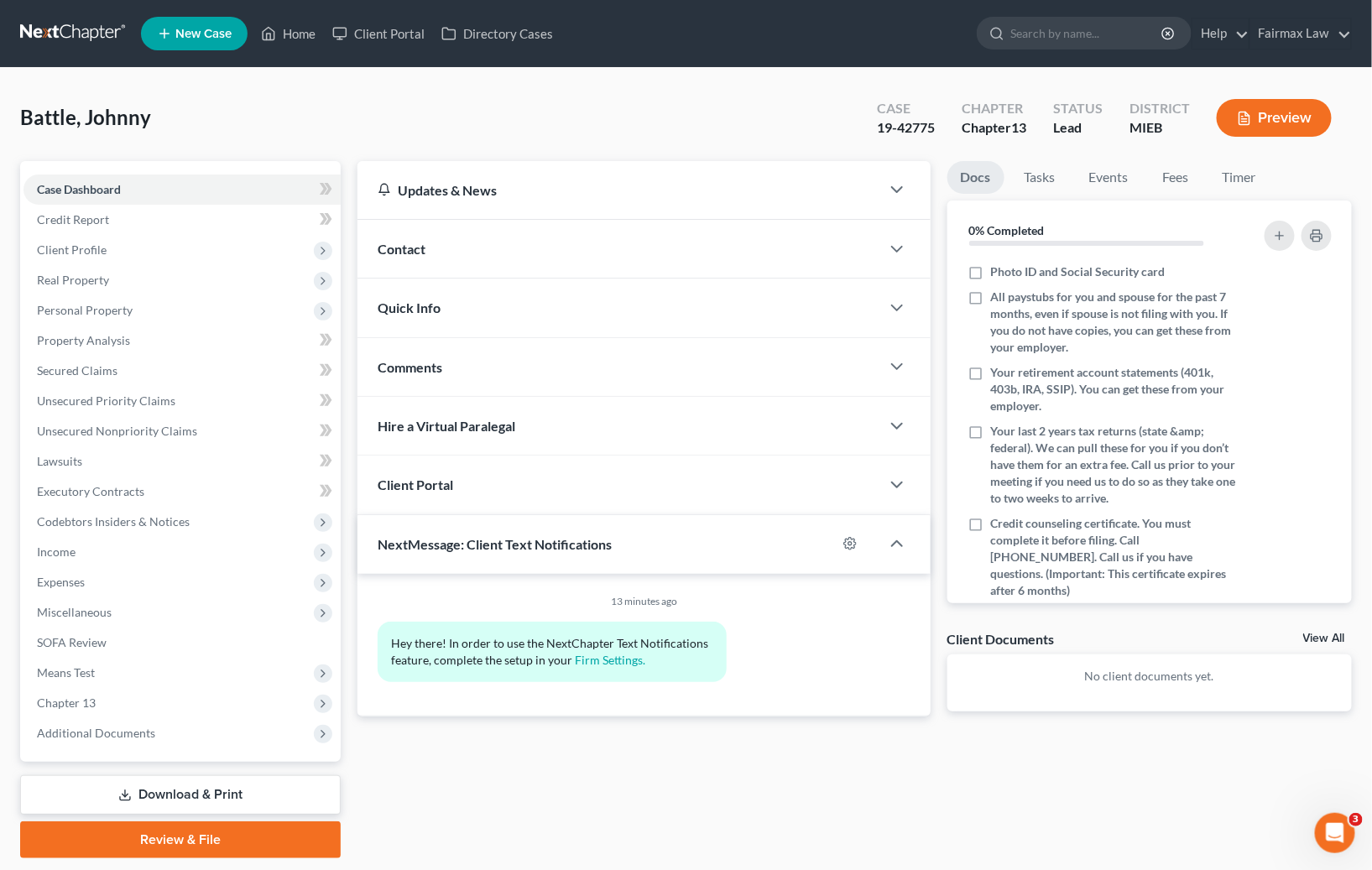
click at [856, 82] on div "Battle, Johnny Upgraded Case 19-42775 Chapter Chapter 13 Status Lead District M…" at bounding box center [686, 479] width 1372 height 823
click at [661, 101] on div "Battle, Johnny Upgraded Case 19-42775 Chapter Chapter 13 Status Lead District M…" at bounding box center [686, 125] width 1331 height 73
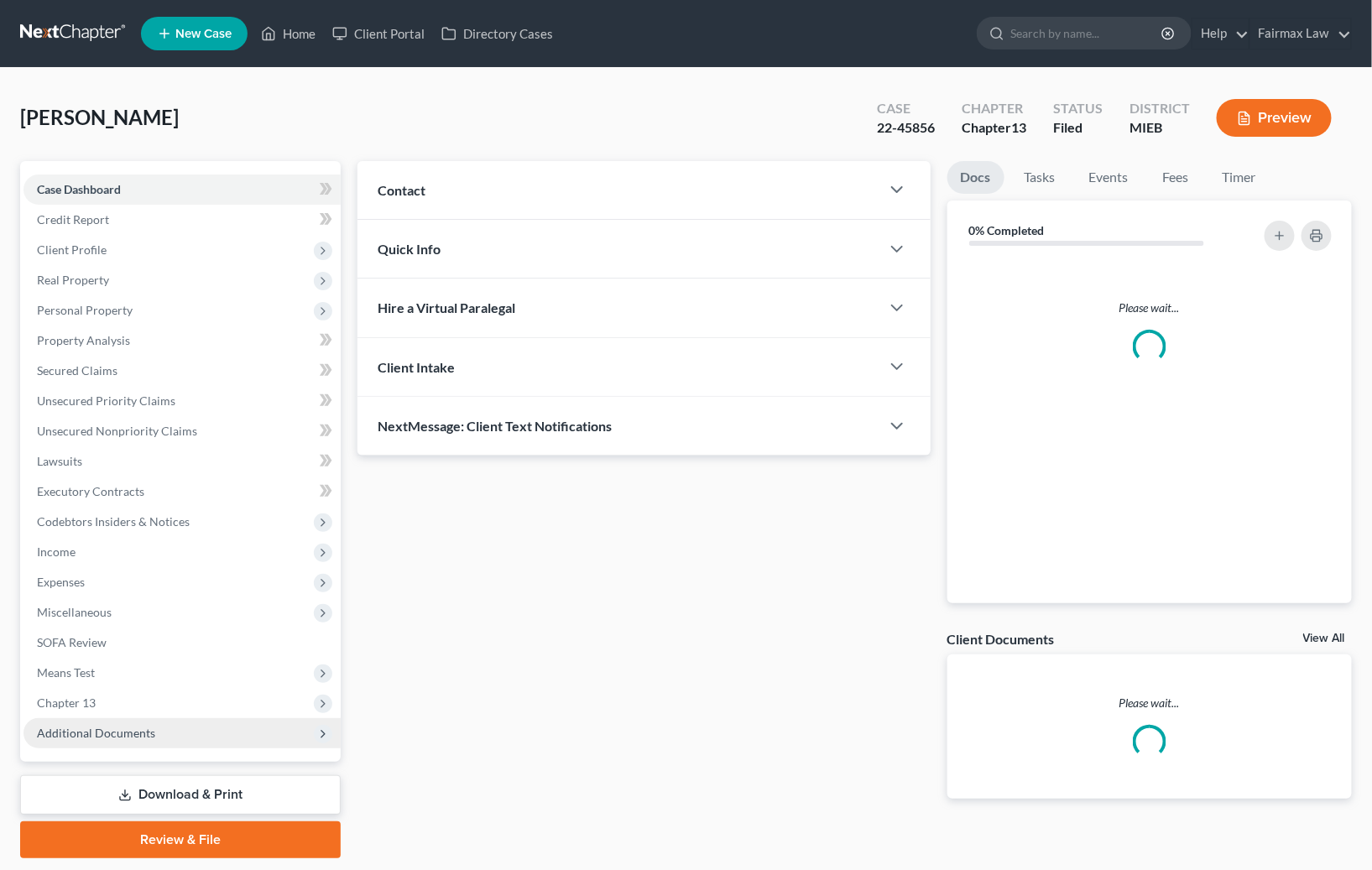
click at [155, 733] on span "Additional Documents" at bounding box center [182, 733] width 317 height 31
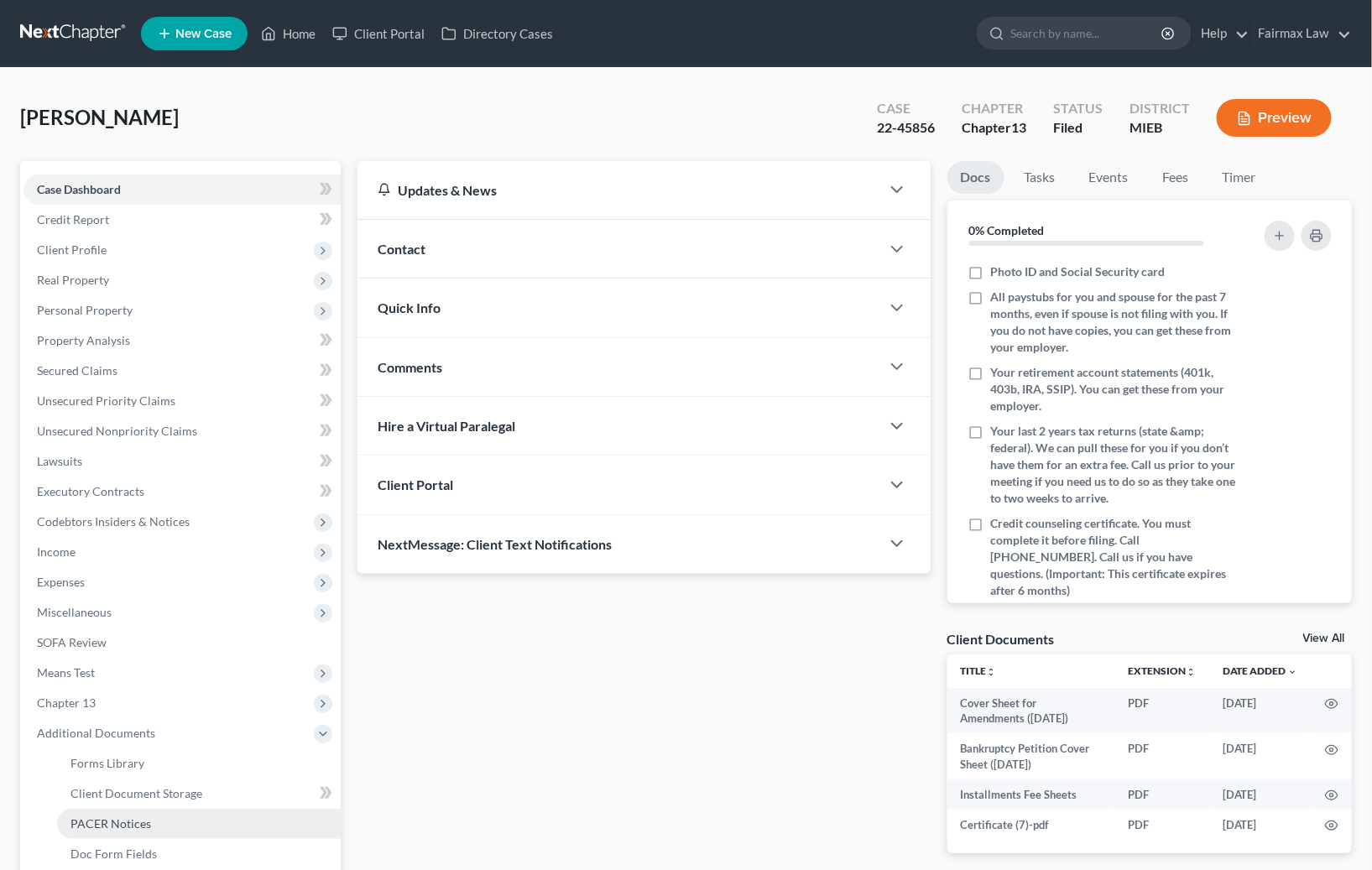
click at [159, 825] on link "PACER Notices" at bounding box center [198, 824] width 283 height 31
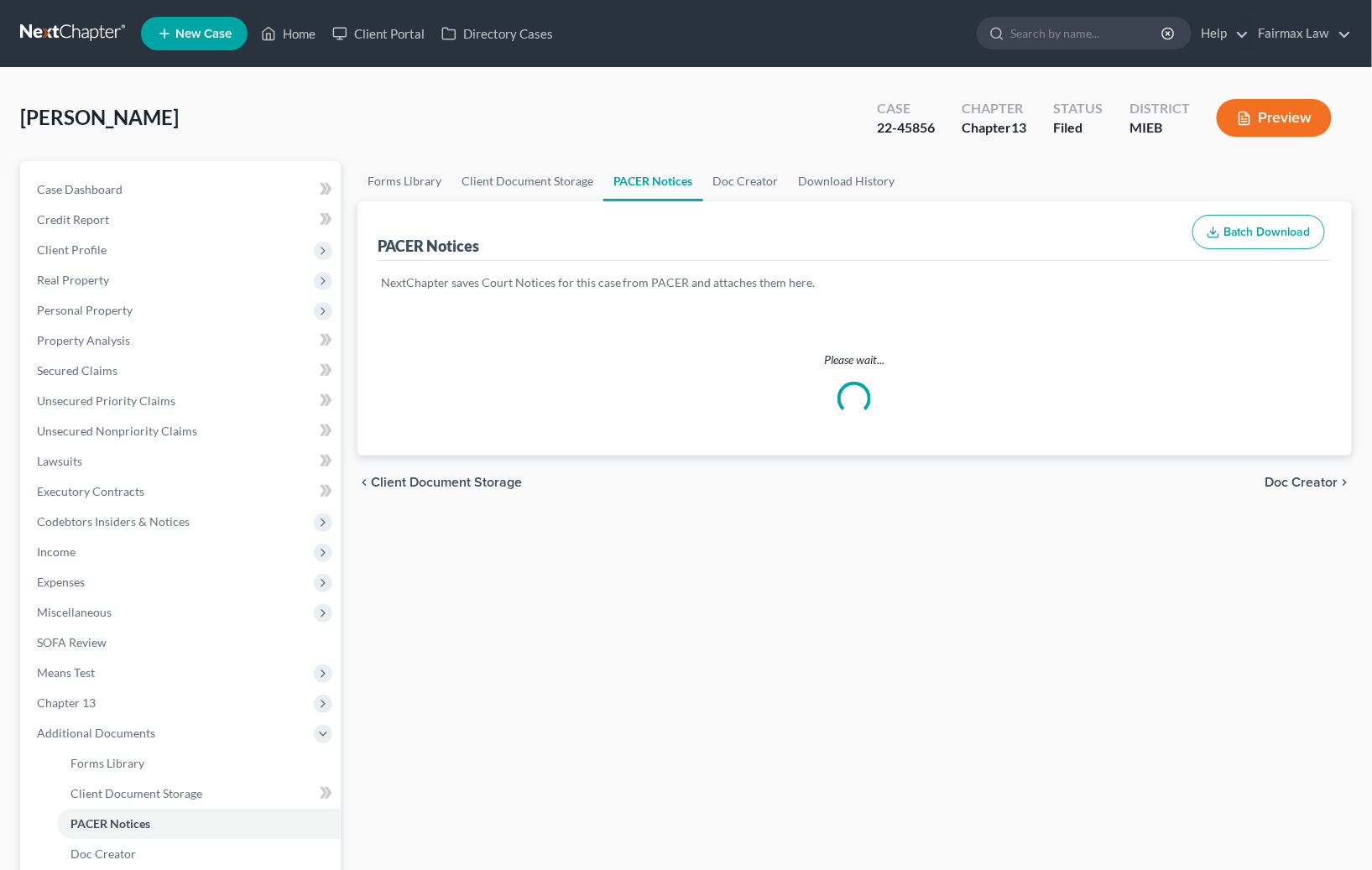
click at [786, 118] on div "[PERSON_NAME] Upgraded Case 22-45856 Chapter Chapter 13 Status Filed District M…" at bounding box center [686, 125] width 1331 height 73
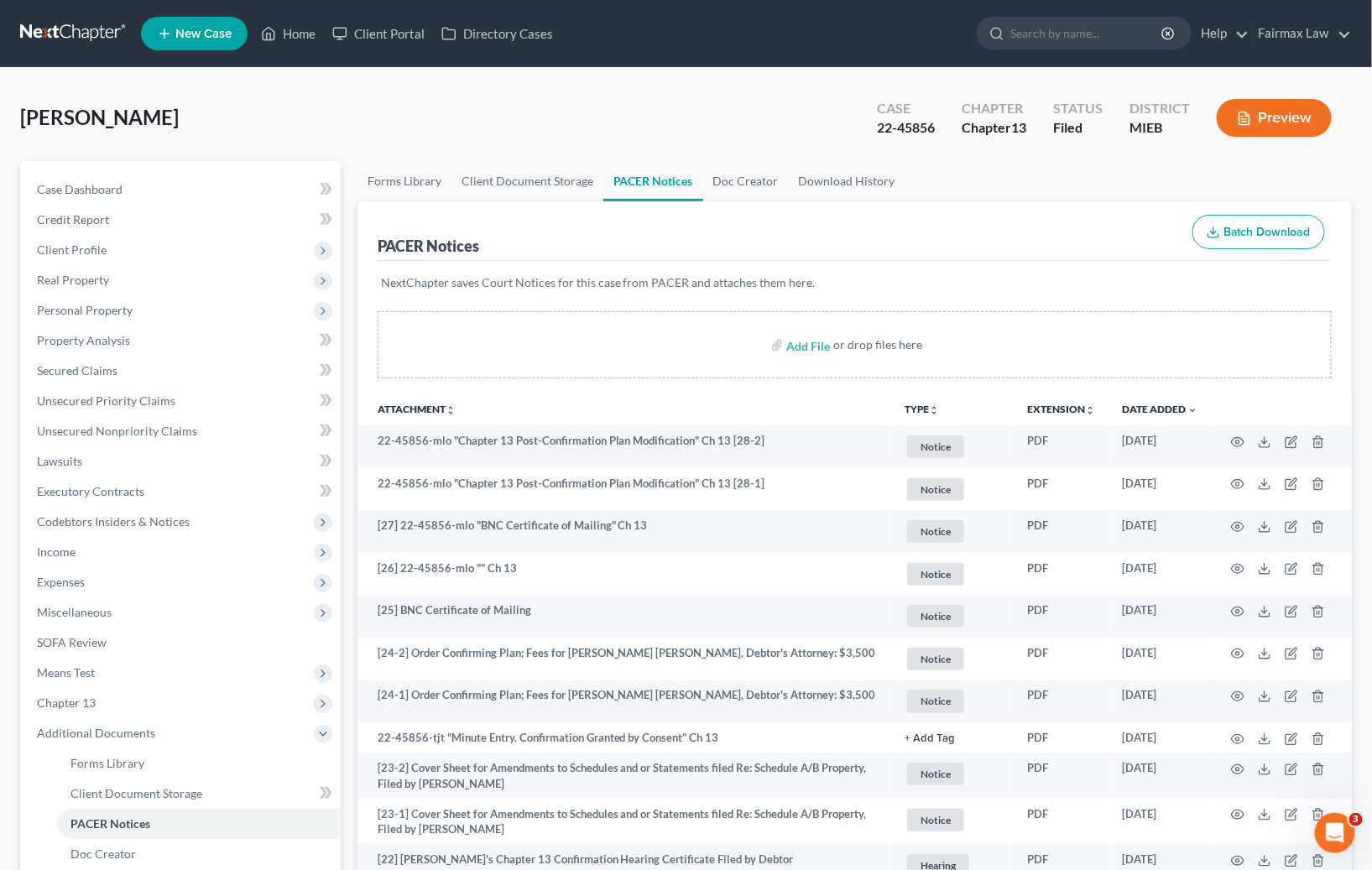
scroll to position [1681, 0]
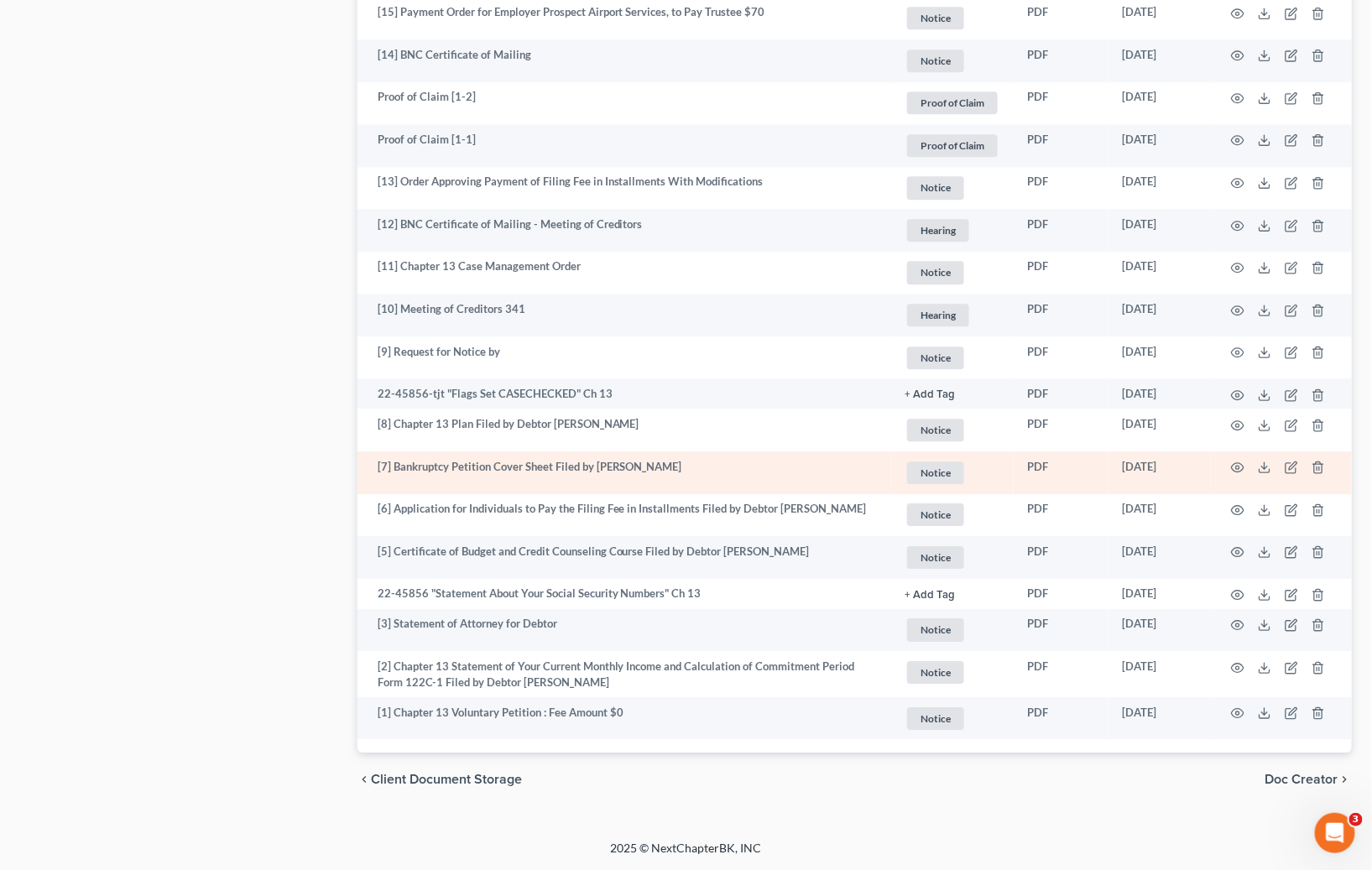
click at [663, 488] on td "[7] Bankruptcy Petition Cover Sheet Filed by Debtor Mohsen Nader Hammoud" at bounding box center [623, 472] width 533 height 42
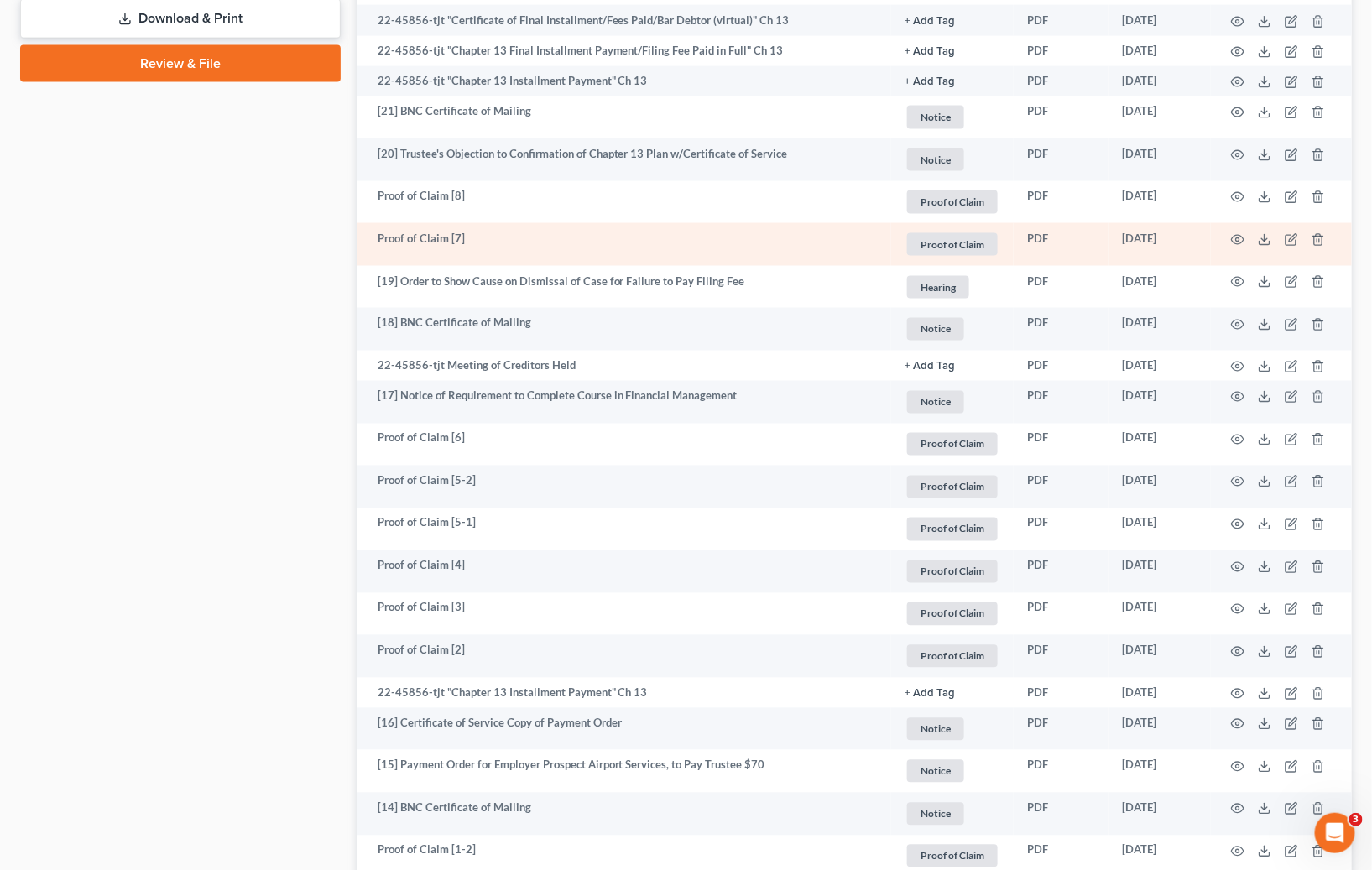
scroll to position [0, 0]
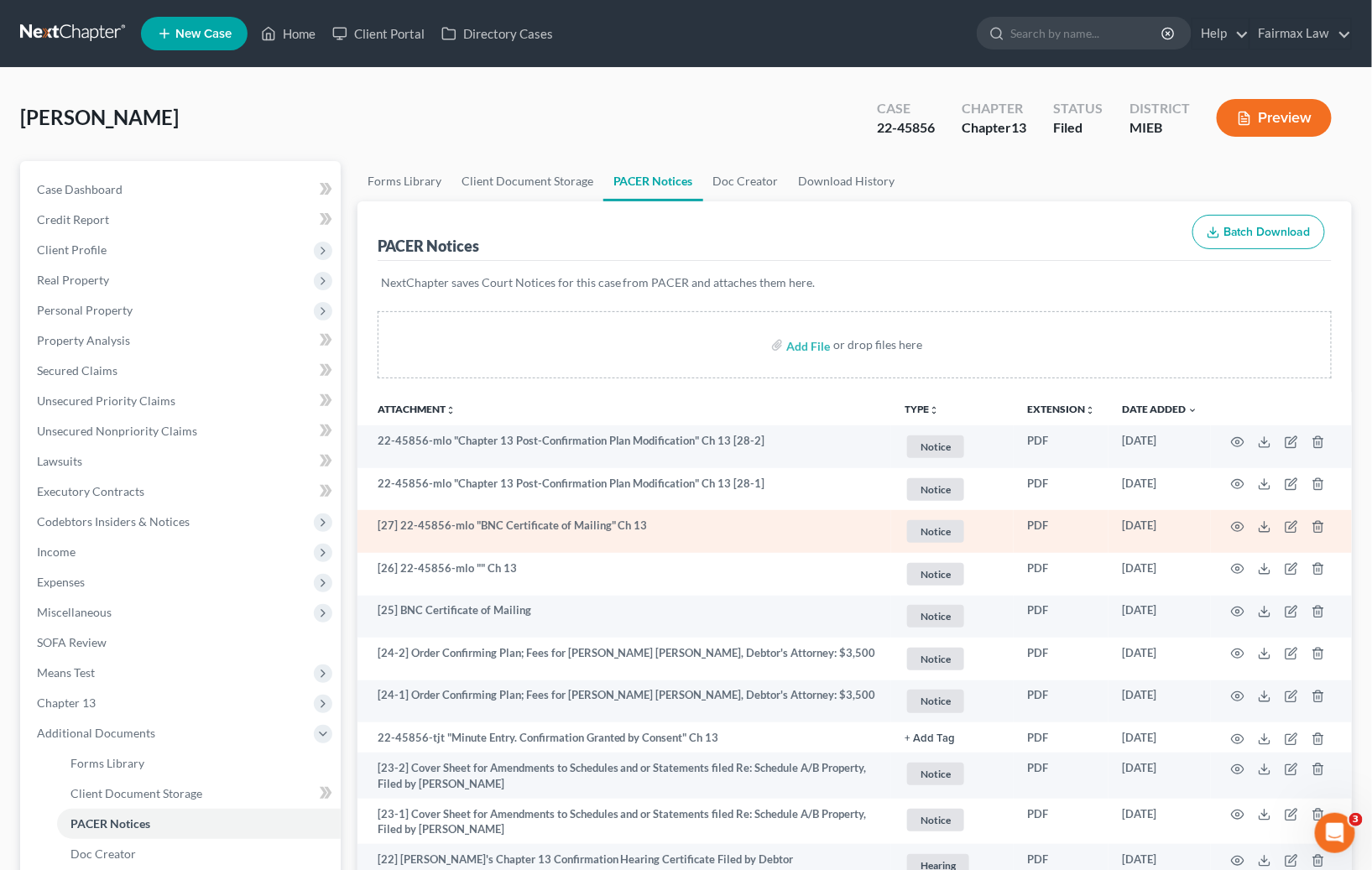
click at [661, 528] on td "[27] 22-45856-mlo "BNC Certificate of Mailing" Ch 13" at bounding box center [623, 531] width 533 height 42
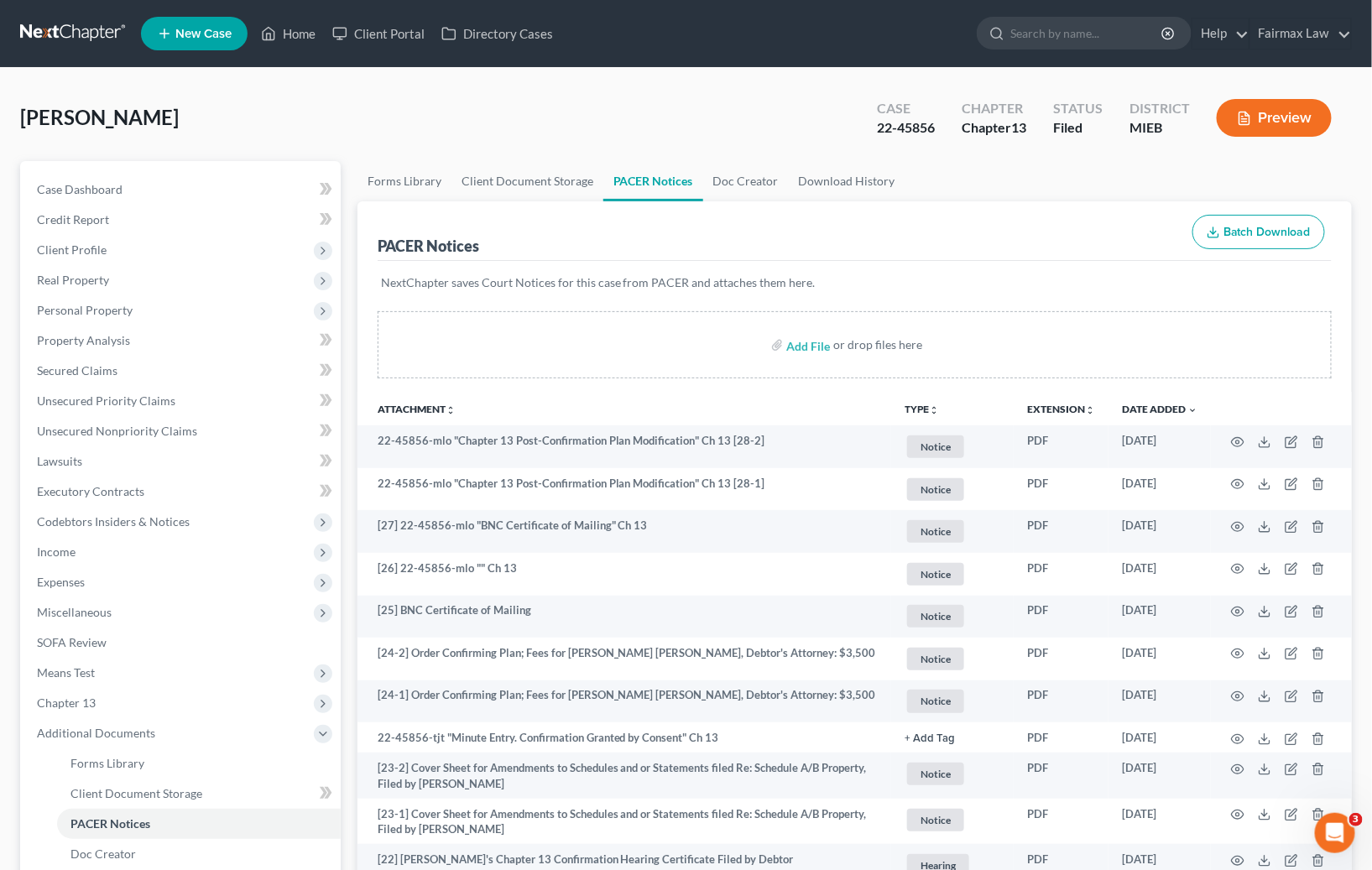
click at [706, 281] on p "NextChapter saves Court Notices for this case from PACER and attaches them here." at bounding box center [854, 283] width 947 height 17
click at [706, 282] on p "NextChapter saves Court Notices for this case from PACER and attaches them here." at bounding box center [854, 283] width 947 height 17
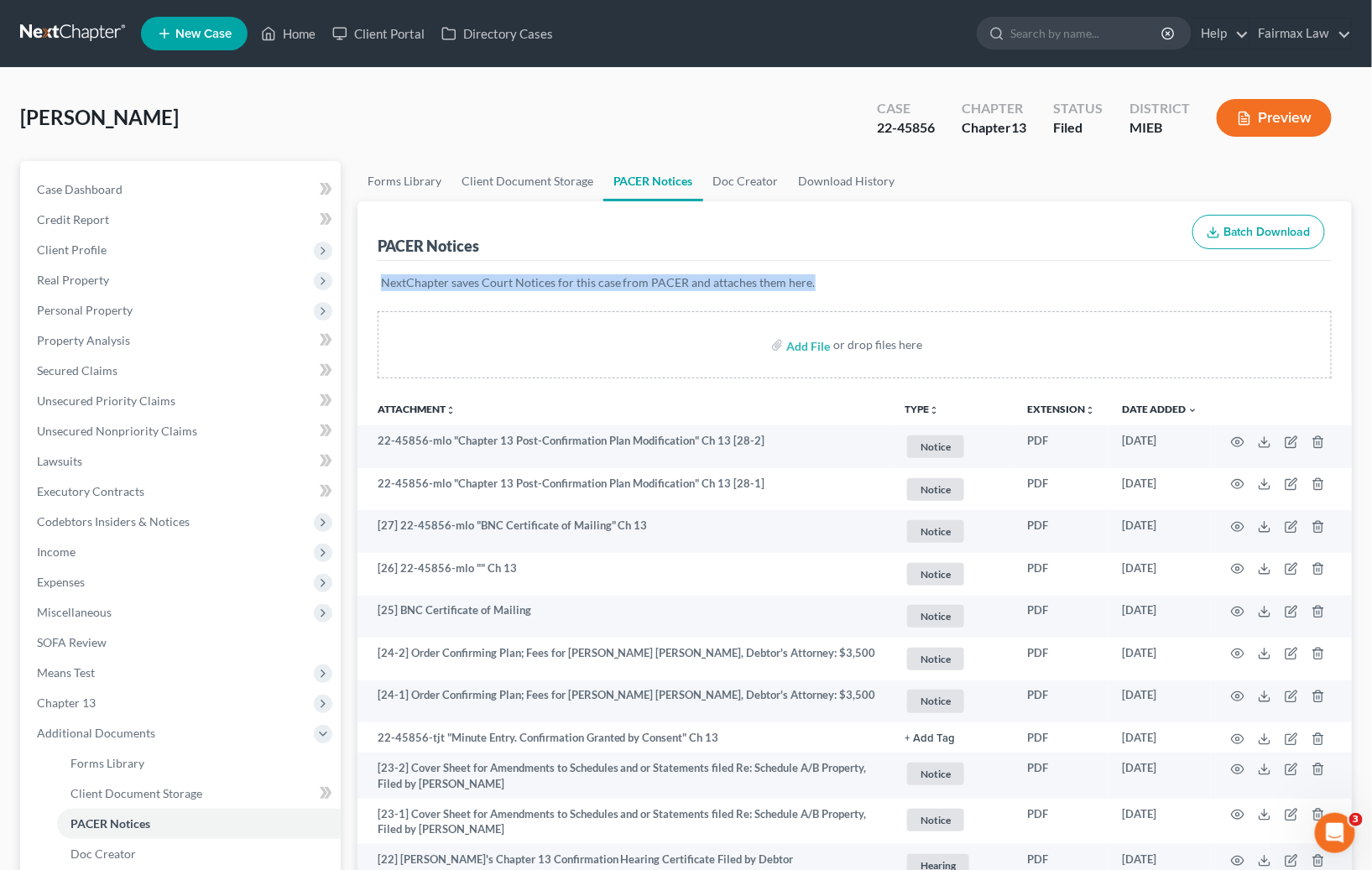
click at [706, 282] on p "NextChapter saves Court Notices for this case from PACER and attaches them here." at bounding box center [854, 283] width 947 height 17
click at [649, 285] on p "NextChapter saves Court Notices for this case from PACER and attaches them here." at bounding box center [854, 283] width 947 height 17
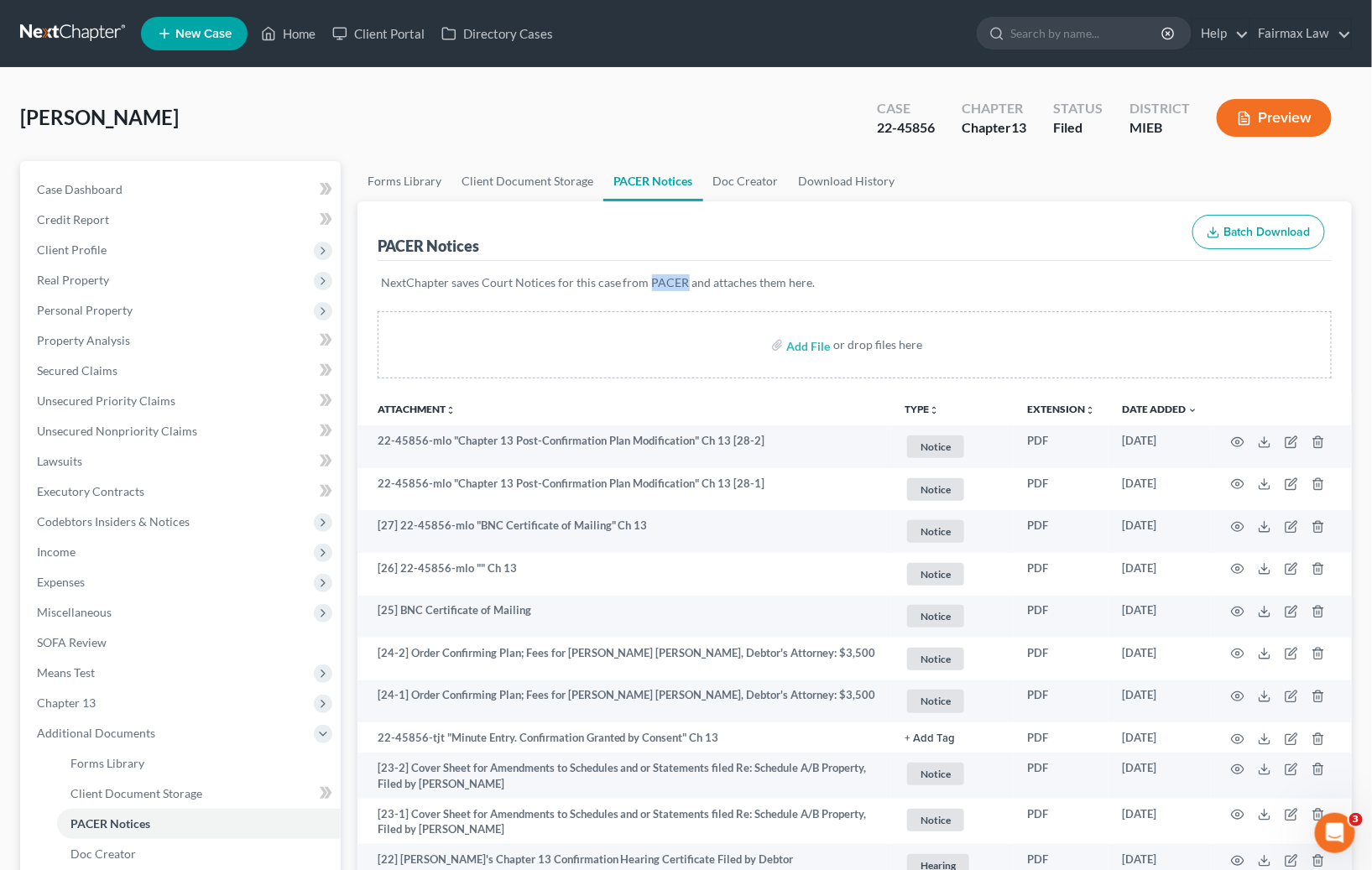
click at [649, 285] on p "NextChapter saves Court Notices for this case from PACER and attaches them here." at bounding box center [854, 283] width 947 height 17
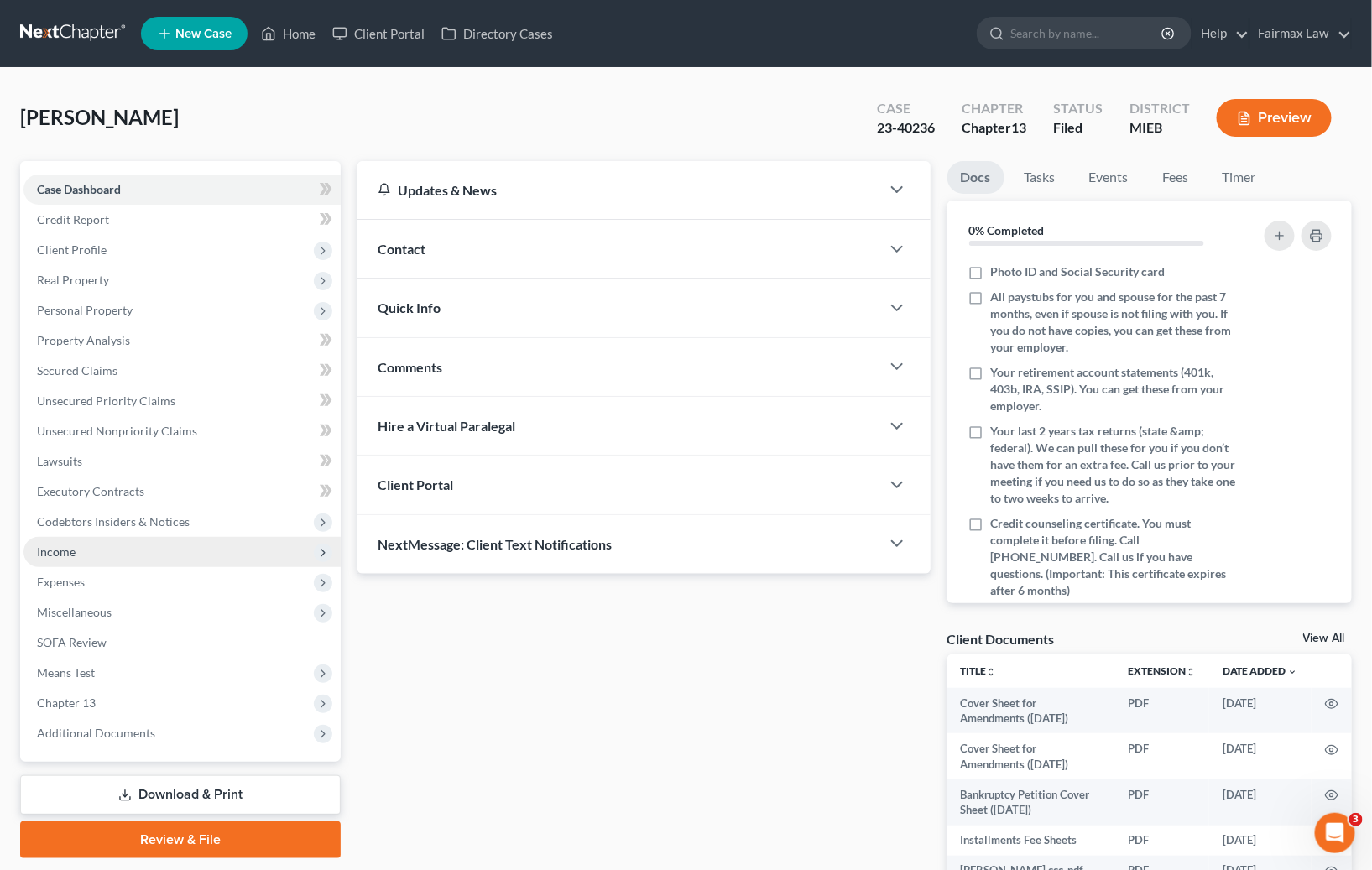
click at [64, 551] on span "Income" at bounding box center [57, 551] width 39 height 14
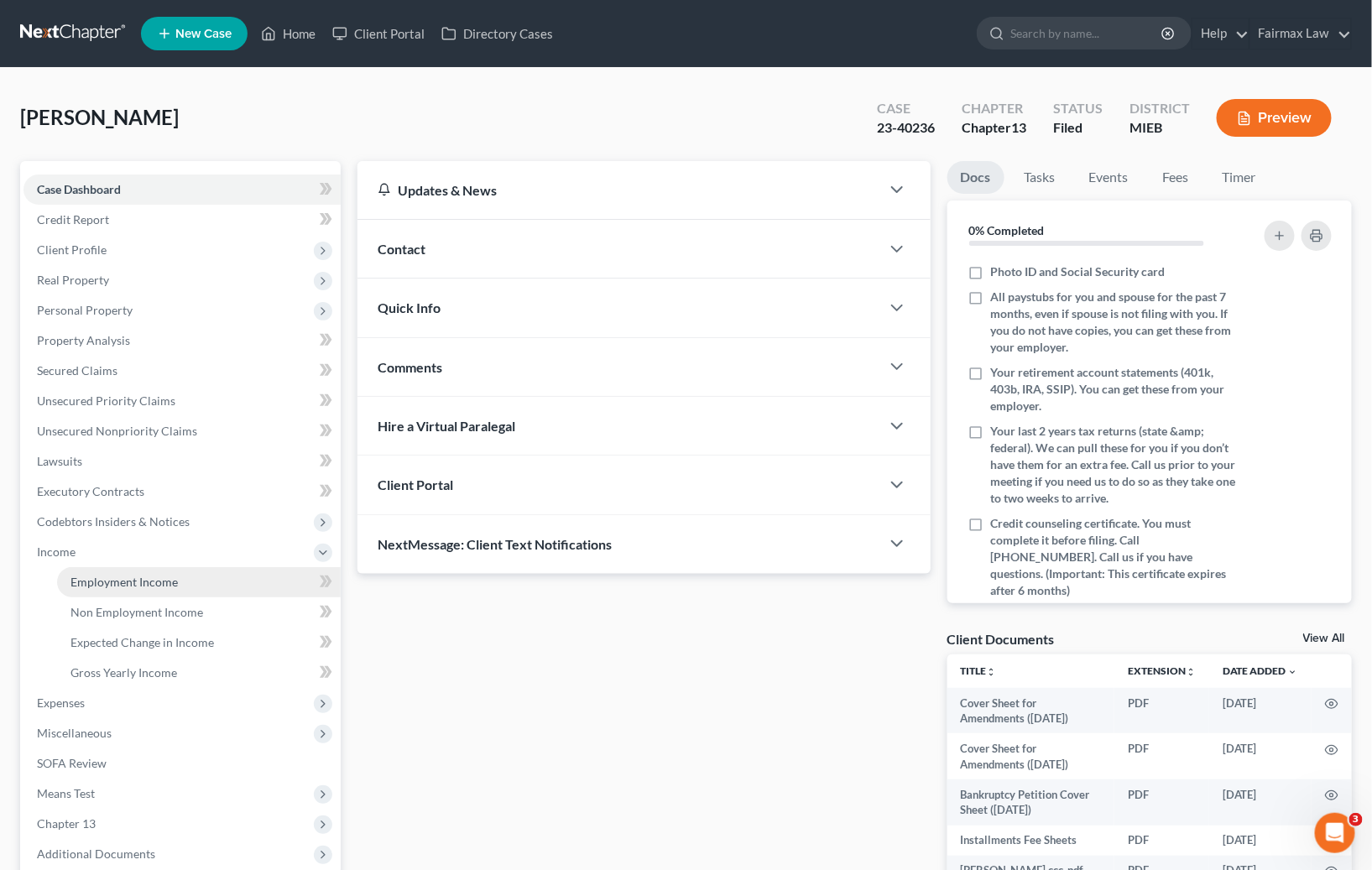
click at [120, 575] on span "Employment Income" at bounding box center [124, 582] width 108 height 14
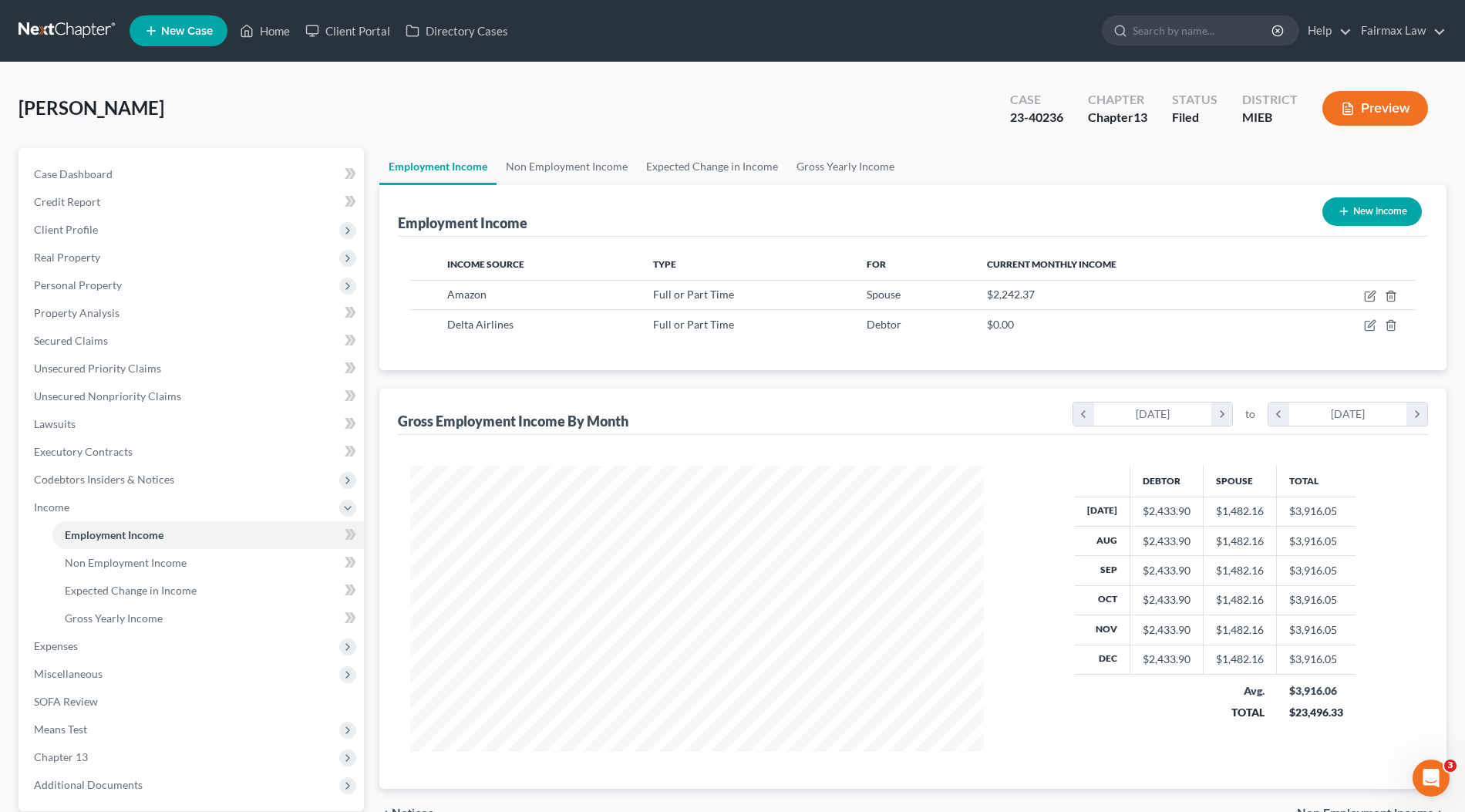
scroll to position [286, 604]
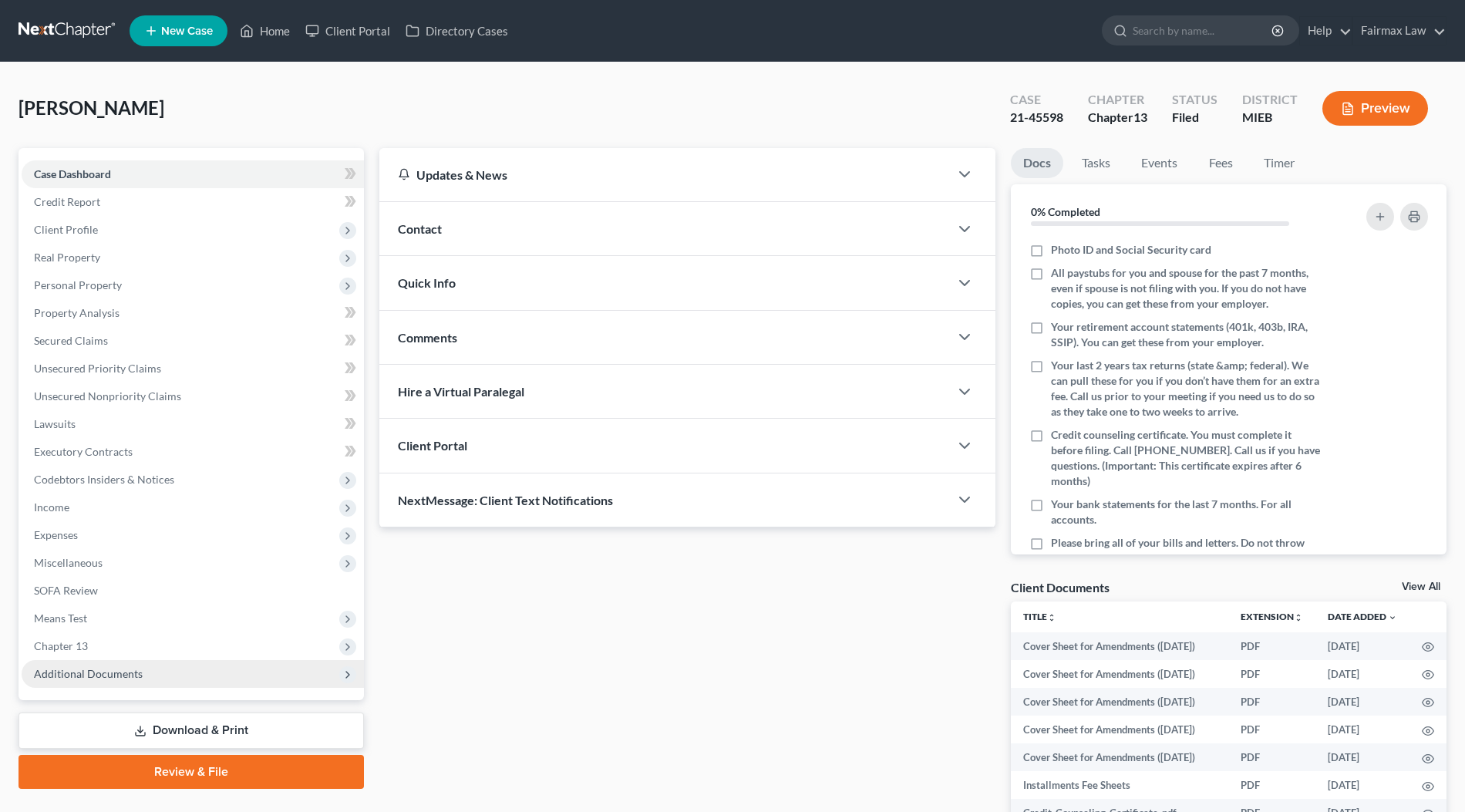
click at [141, 678] on span "Additional Documents" at bounding box center [192, 674] width 342 height 28
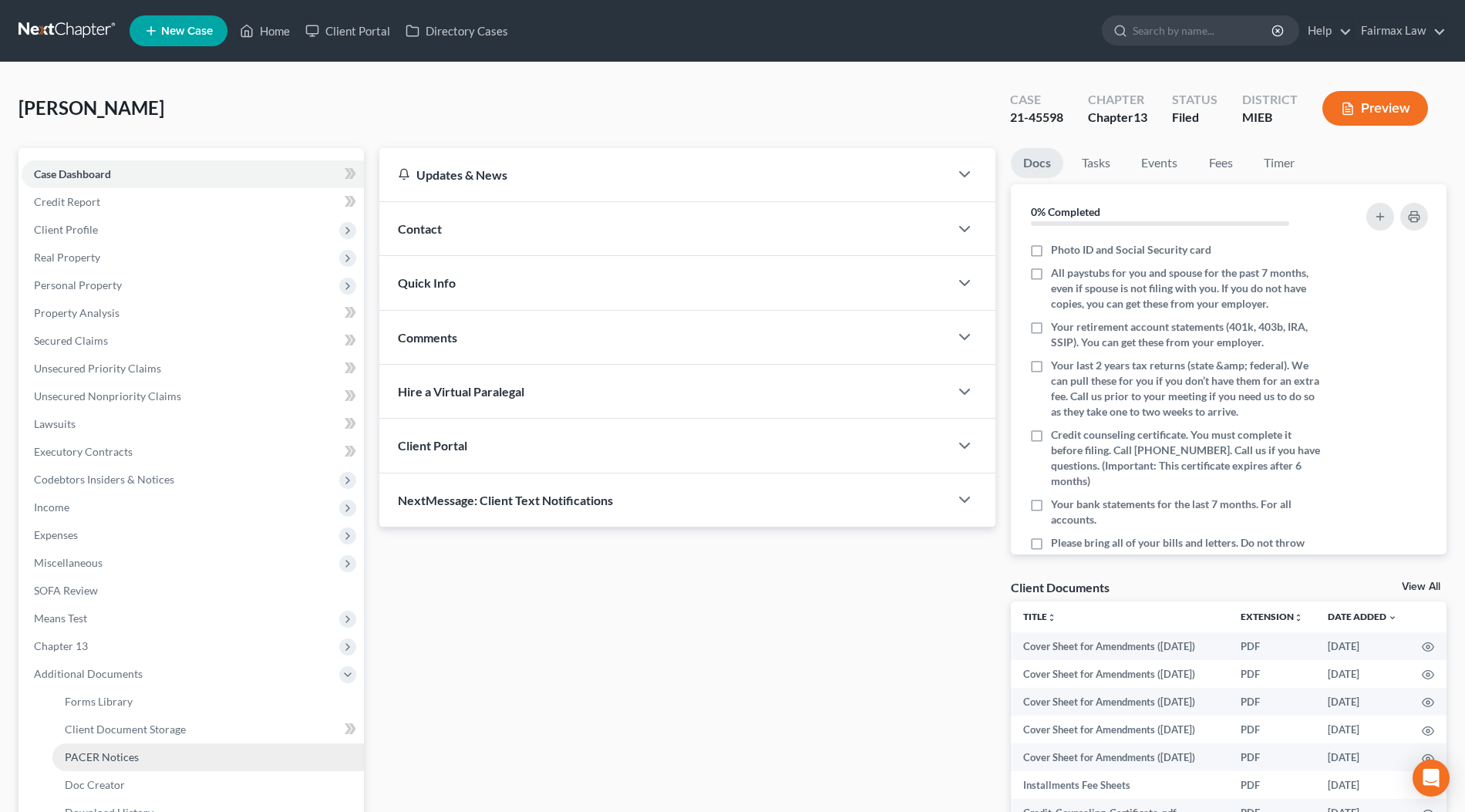
click at [109, 750] on span "PACER Notices" at bounding box center [101, 757] width 74 height 13
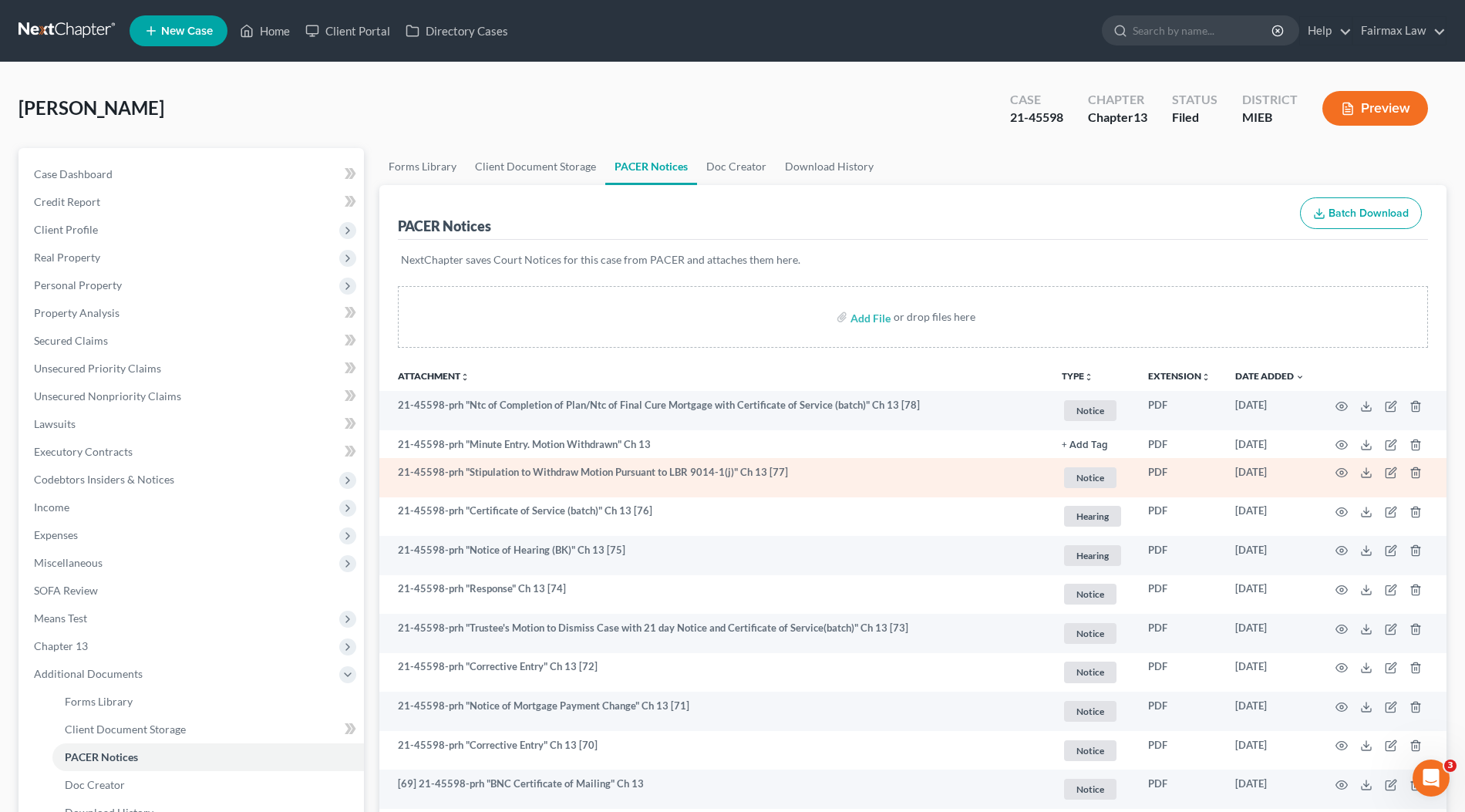
click at [833, 462] on td "21-45598-prh "Stipulation to Withdraw Motion Pursuant to LBR 9014-1(j)" Ch 13 […" at bounding box center [715, 478] width 670 height 39
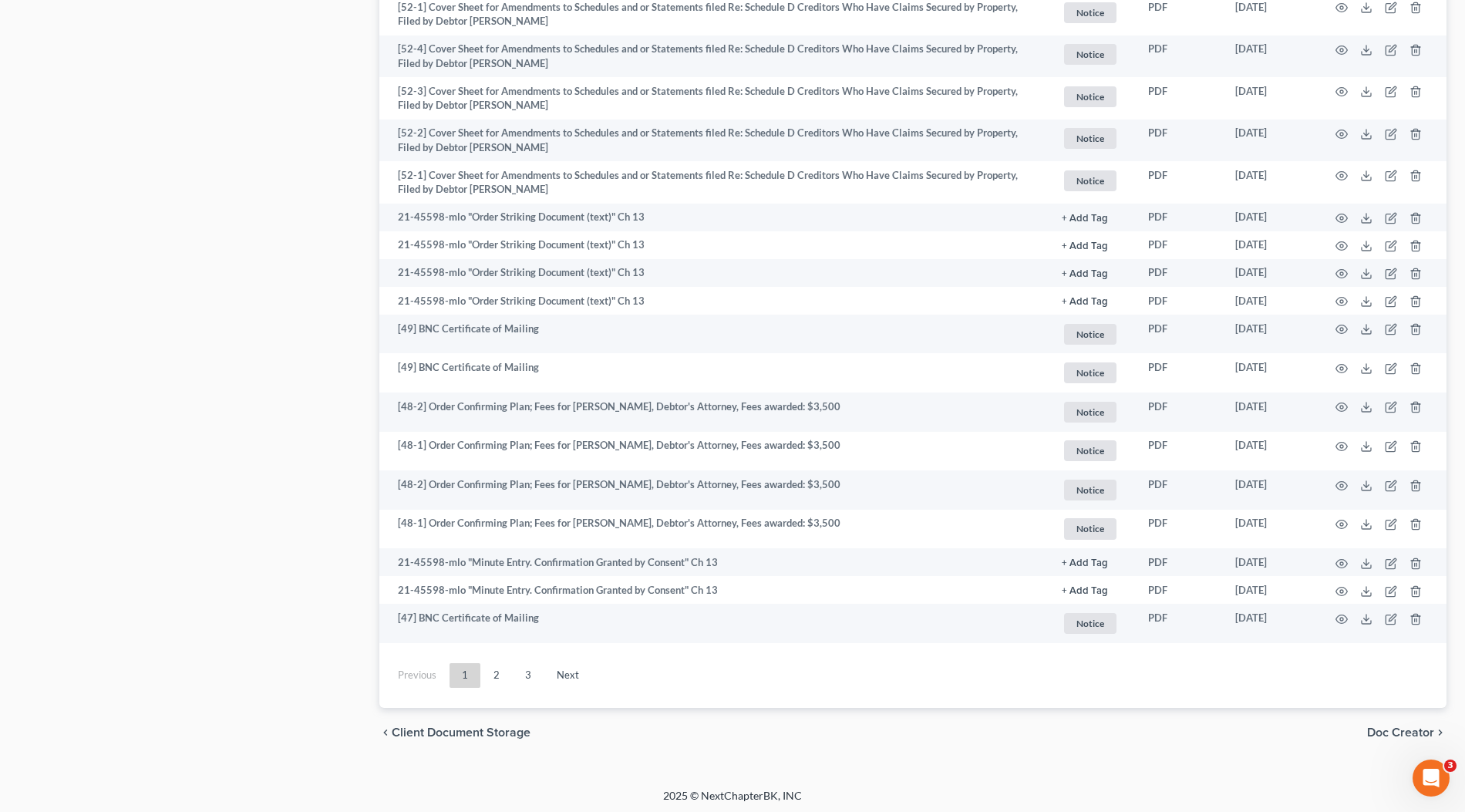
scroll to position [2621, 0]
click at [501, 671] on link "2" at bounding box center [496, 675] width 31 height 25
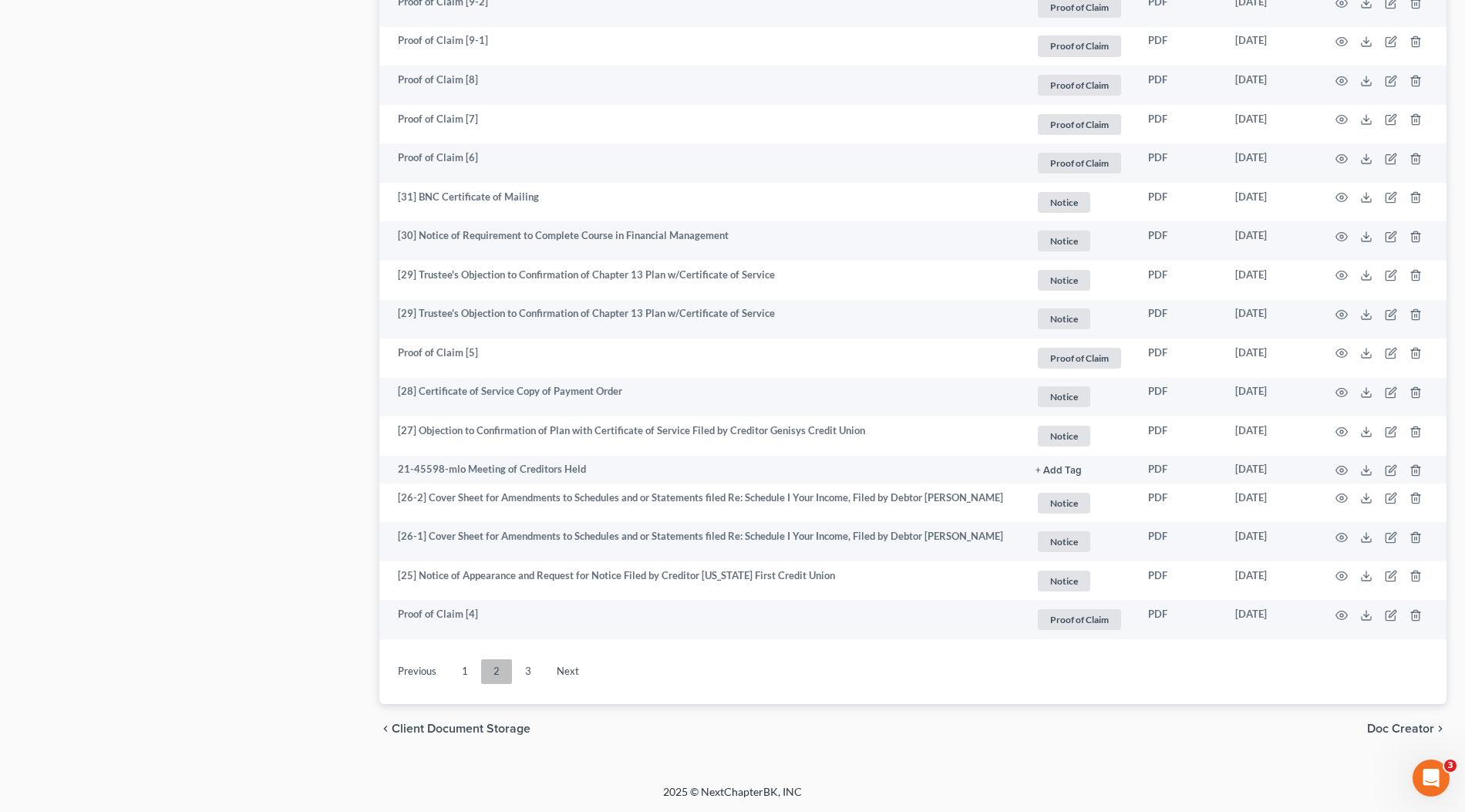
scroll to position [2614, 0]
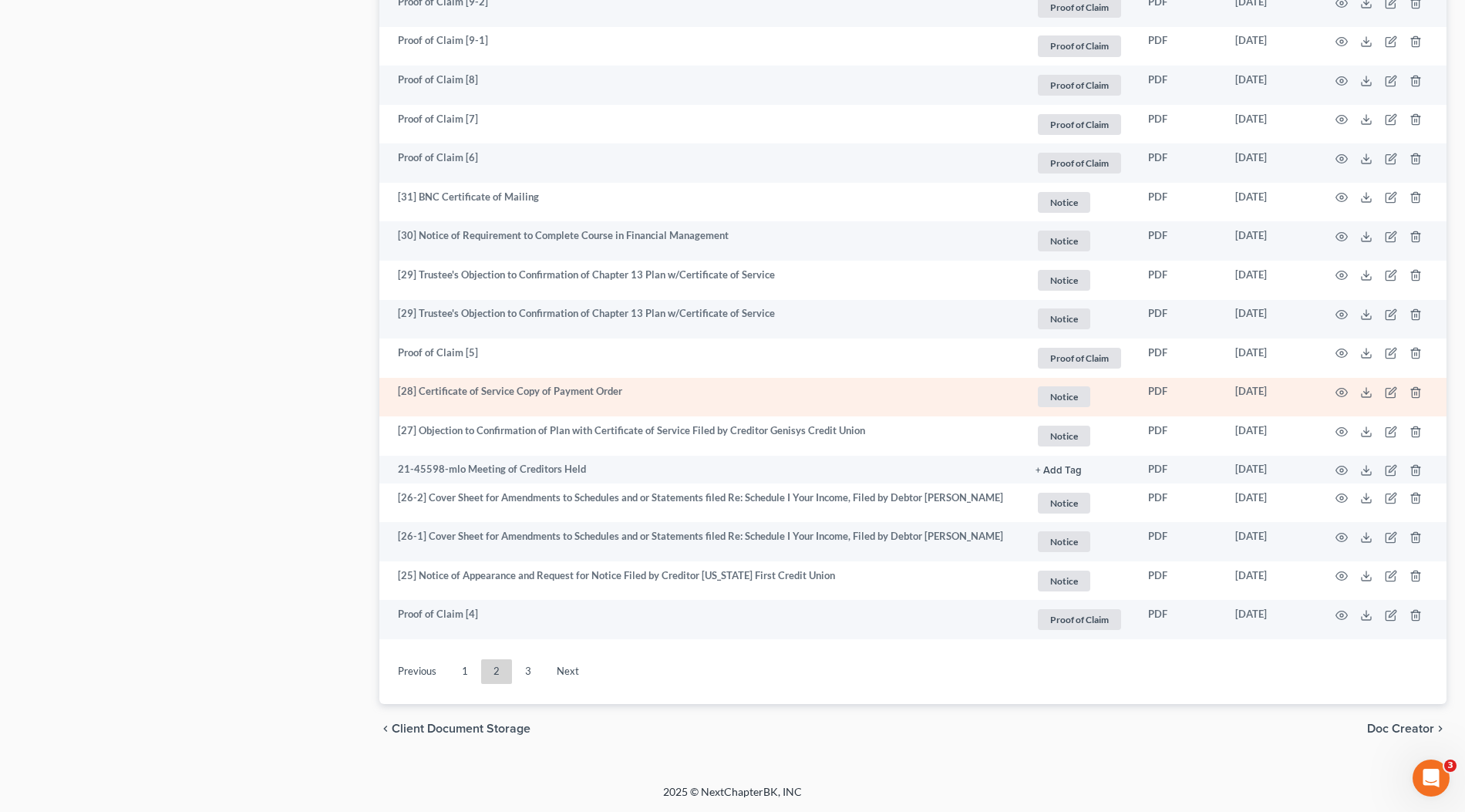
click at [637, 378] on td "[28] Certificate of Service Copy of Payment Order" at bounding box center [701, 397] width 644 height 39
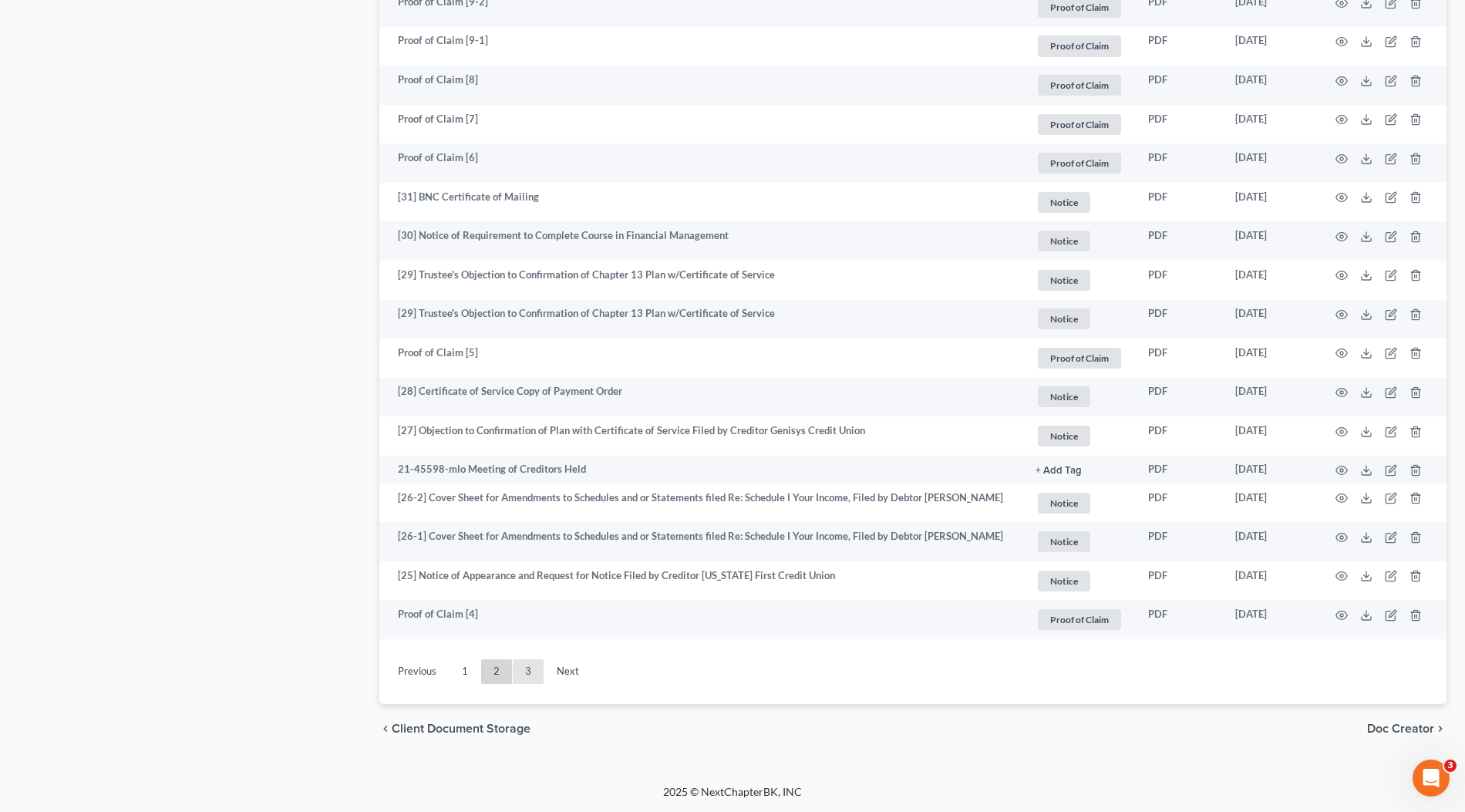
click at [536, 662] on link "3" at bounding box center [528, 672] width 31 height 25
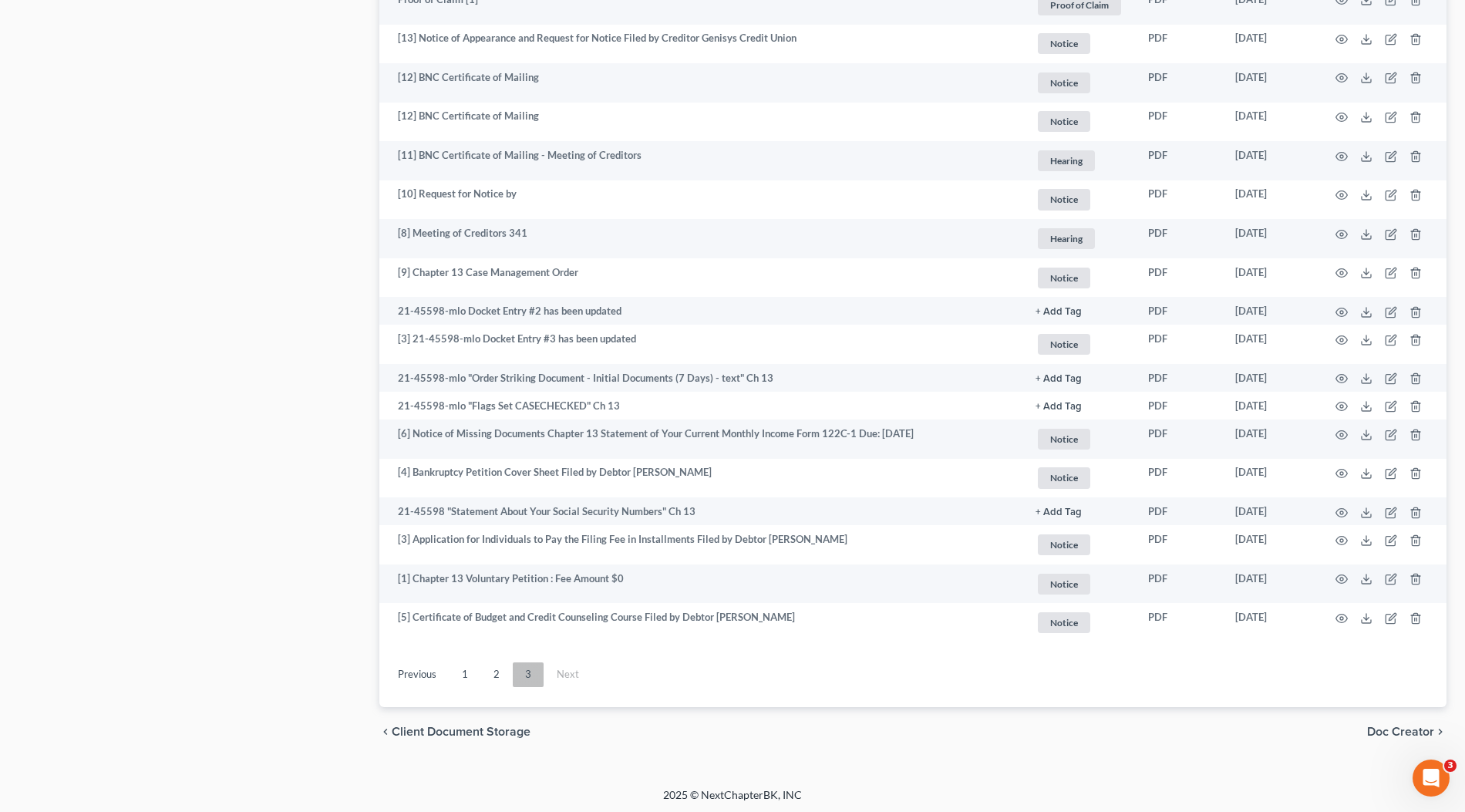
scroll to position [0, 0]
